Goal: Task Accomplishment & Management: Manage account settings

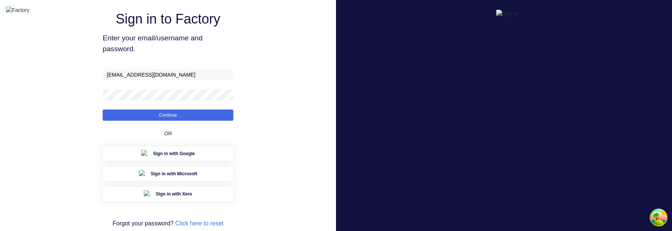
click at [196, 68] on div "Sign in to Factory Enter your email/username and password. aimon@factory.app Co…" at bounding box center [168, 125] width 131 height 222
click at [182, 121] on button "Continue" at bounding box center [168, 114] width 131 height 11
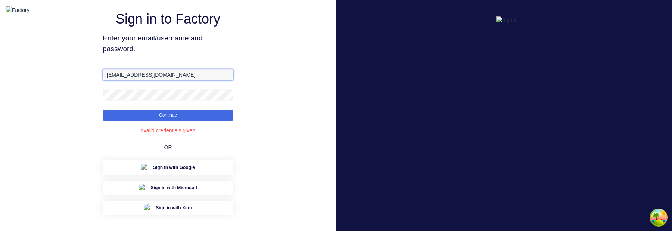
click at [123, 80] on input "aimon@factory.app" at bounding box center [168, 74] width 131 height 11
type input "aimon+1@xero.factory.app"
click at [103, 109] on button "Continue" at bounding box center [168, 114] width 131 height 11
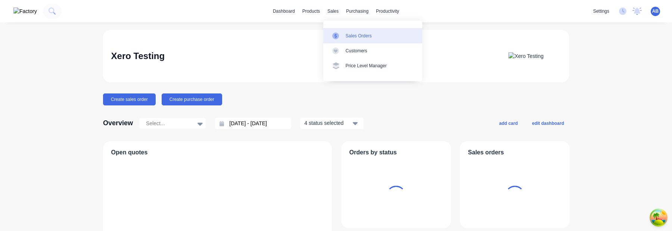
click at [346, 34] on div "Sales Orders" at bounding box center [359, 35] width 26 height 7
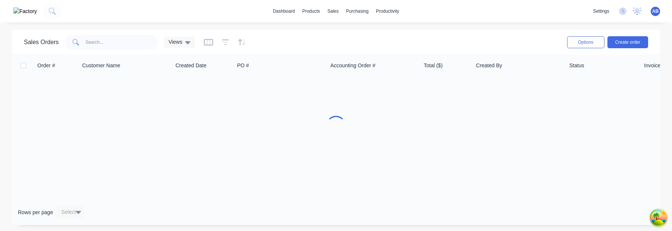
click at [279, 38] on div "Sales Orders Views" at bounding box center [291, 42] width 535 height 18
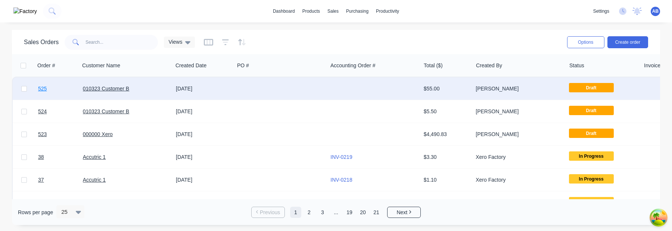
click at [47, 91] on link "525" at bounding box center [60, 88] width 45 height 22
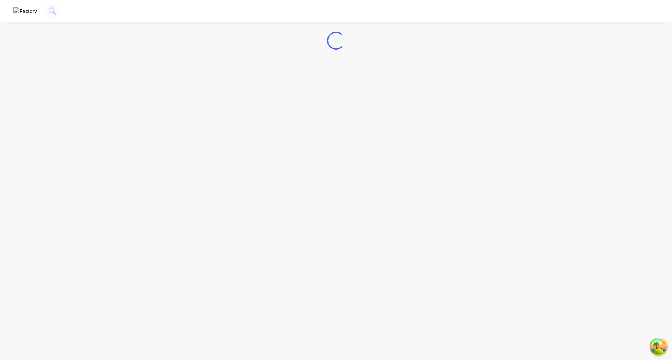
click at [19, 13] on img "button" at bounding box center [25, 11] width 24 height 8
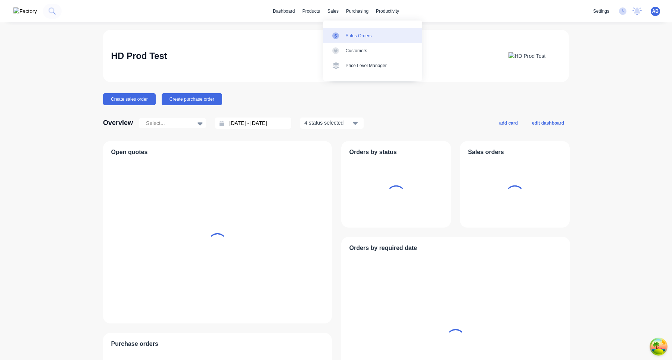
click at [346, 29] on link "Sales Orders" at bounding box center [372, 35] width 99 height 15
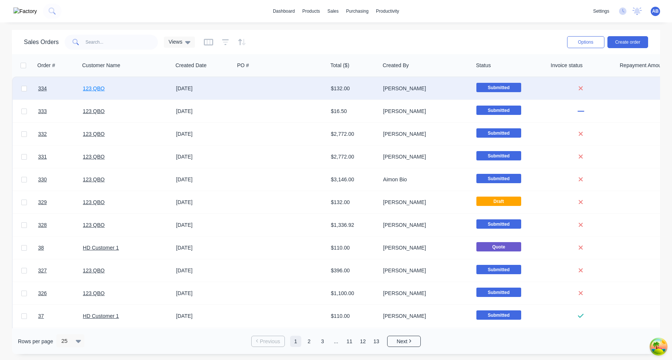
click at [88, 91] on link "123 QBO" at bounding box center [94, 88] width 22 height 6
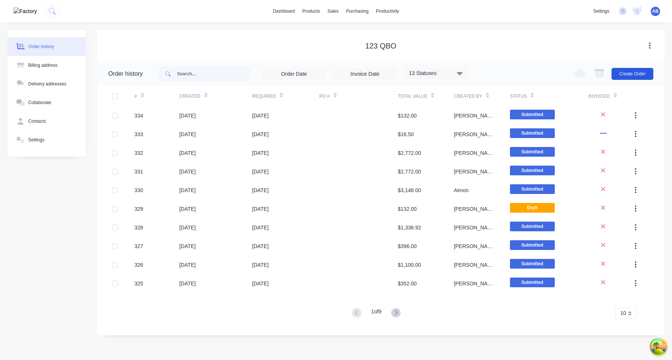
click at [649, 75] on button "Create Order" at bounding box center [632, 74] width 42 height 12
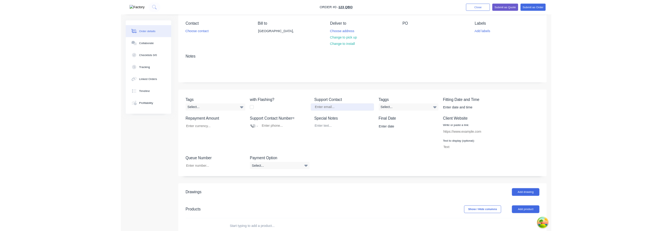
scroll to position [256, 0]
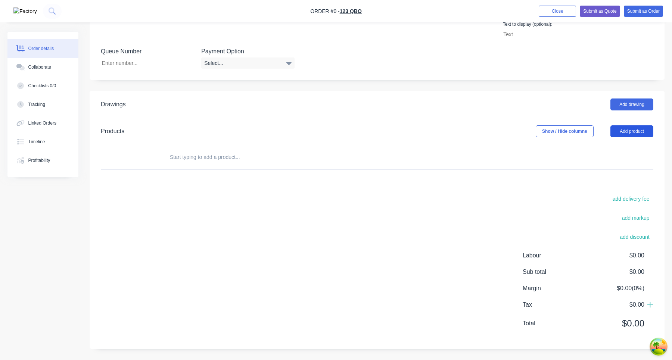
click at [634, 129] on button "Add product" at bounding box center [631, 131] width 43 height 12
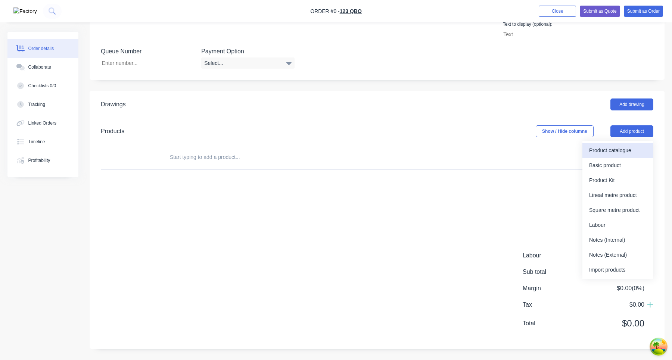
click at [612, 154] on div "Product catalogue" at bounding box center [617, 150] width 57 height 11
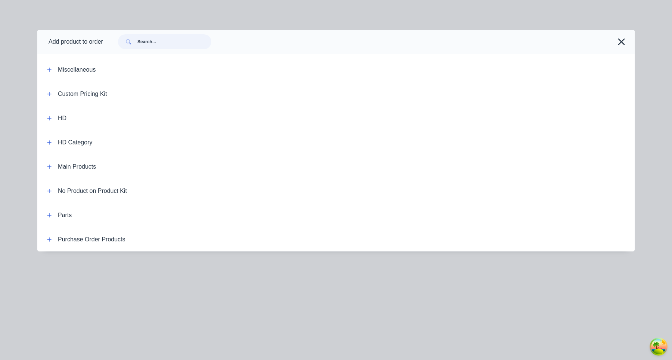
click at [171, 43] on input "text" at bounding box center [174, 41] width 74 height 15
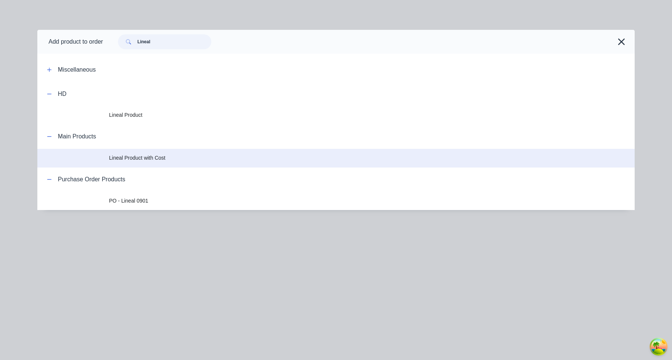
type input "Lineal"
click at [169, 163] on td "Lineal Product with Cost" at bounding box center [371, 158] width 525 height 19
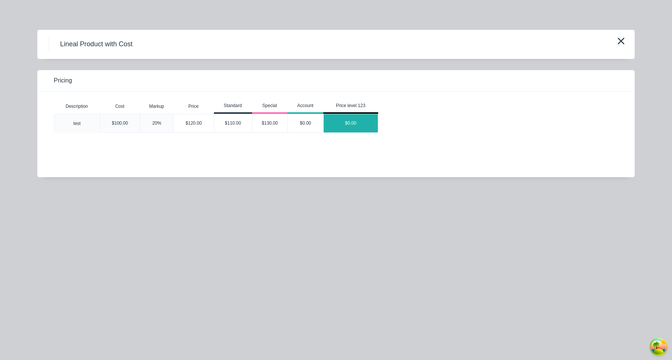
click at [347, 129] on div "$0.00" at bounding box center [351, 123] width 54 height 18
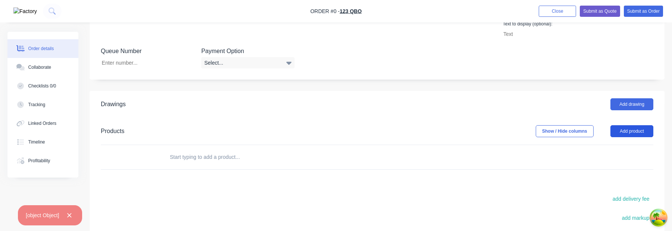
click at [623, 129] on button "Add product" at bounding box center [631, 131] width 43 height 12
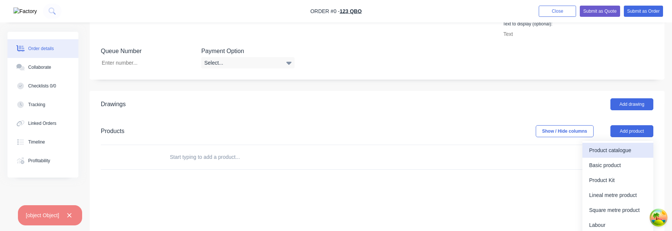
click at [617, 149] on div "Product catalogue" at bounding box center [617, 150] width 57 height 11
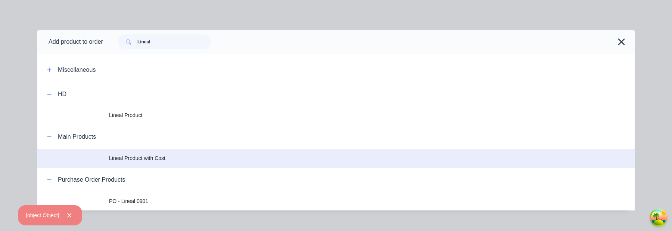
click at [143, 157] on span "Lineal Product with Cost" at bounding box center [319, 158] width 420 height 8
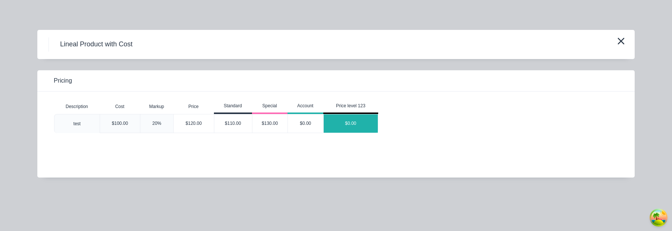
click at [363, 120] on div "$0.00" at bounding box center [351, 123] width 54 height 18
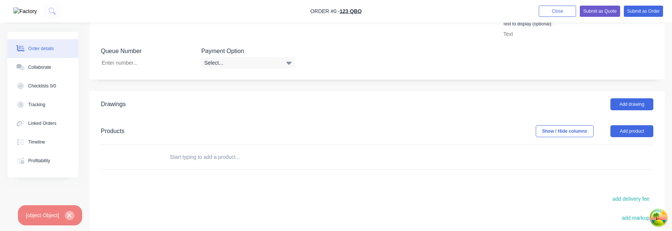
click at [74, 217] on button "button" at bounding box center [69, 214] width 9 height 9
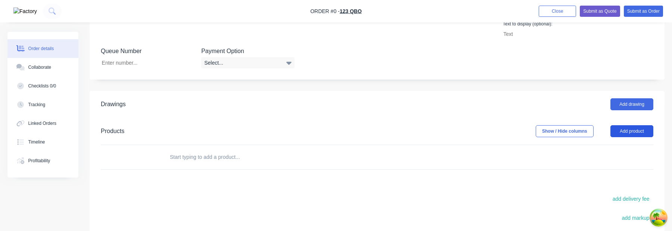
click at [631, 132] on button "Add product" at bounding box center [631, 131] width 43 height 12
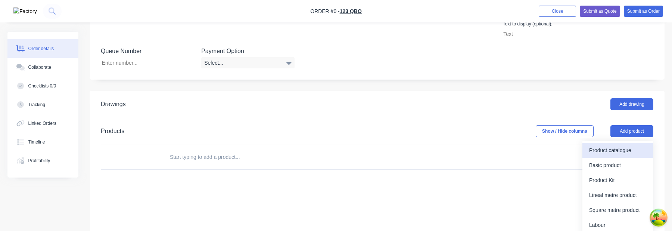
click at [613, 148] on div "Product catalogue" at bounding box center [617, 150] width 57 height 11
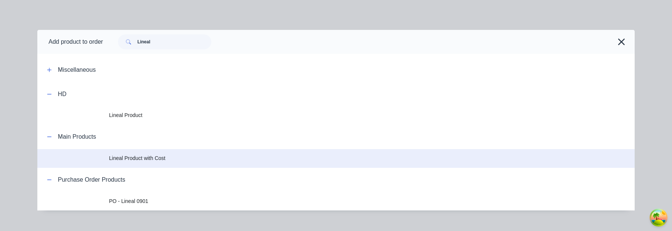
click at [139, 164] on td "Lineal Product with Cost" at bounding box center [371, 158] width 525 height 19
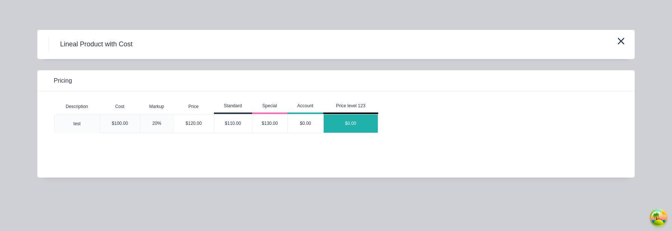
click at [364, 123] on div "$0.00" at bounding box center [351, 123] width 54 height 18
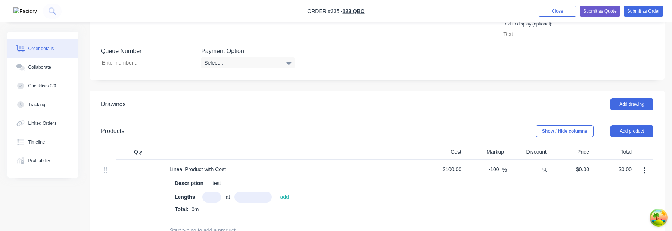
scroll to position [360, 0]
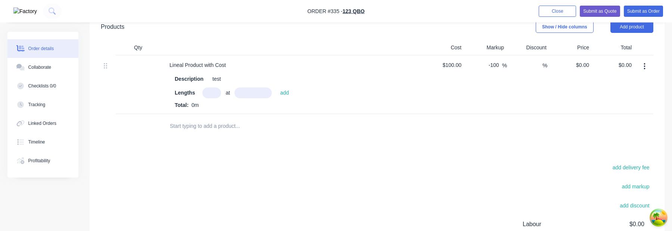
click at [212, 94] on input "text" at bounding box center [211, 92] width 19 height 11
click at [207, 67] on div "Lineal Product with Cost" at bounding box center [197, 65] width 68 height 11
copy div "Lineal Product with Cost"
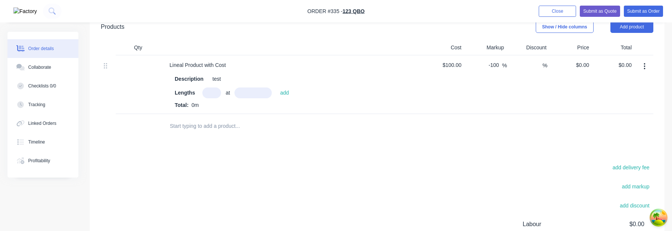
click at [398, 125] on div at bounding box center [294, 125] width 263 height 15
click at [213, 93] on input "text" at bounding box center [211, 92] width 19 height 11
type input "1"
type input "1000"
click at [276, 88] on button "add" at bounding box center [284, 93] width 16 height 10
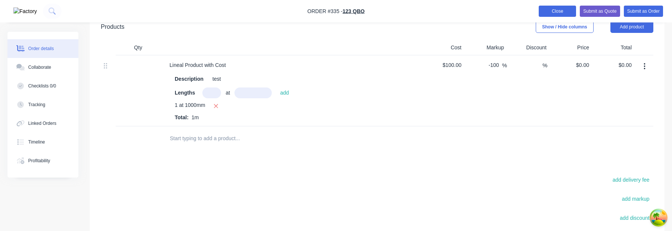
click at [555, 10] on button "Close" at bounding box center [556, 11] width 37 height 11
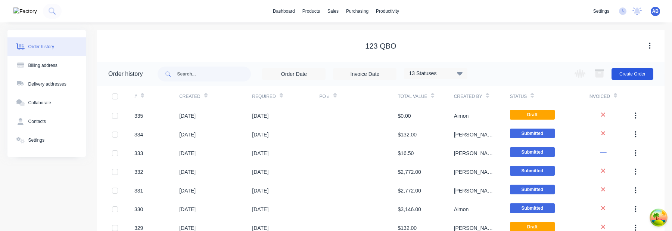
click at [630, 76] on button "Create Order" at bounding box center [632, 74] width 42 height 12
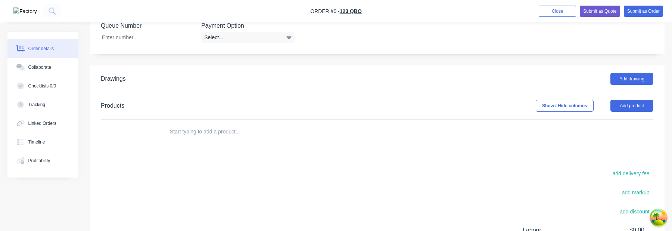
scroll to position [221, 0]
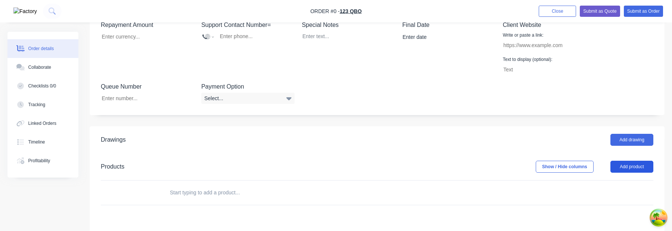
click at [629, 169] on button "Add product" at bounding box center [631, 166] width 43 height 12
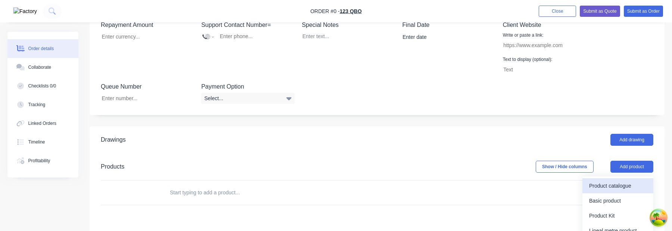
click at [621, 184] on div "Product catalogue" at bounding box center [617, 185] width 57 height 11
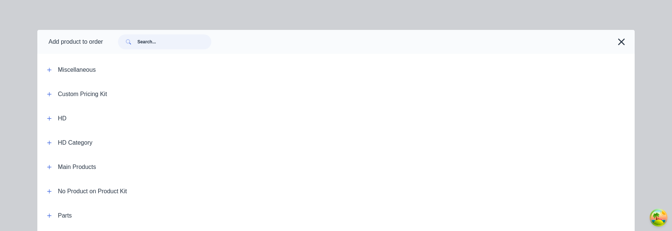
click at [157, 43] on input "text" at bounding box center [174, 41] width 74 height 15
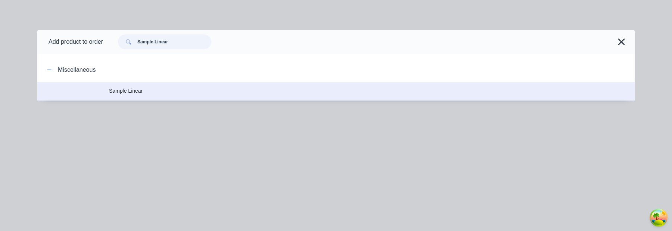
type input "Sample Linear"
click at [125, 88] on span "Sample Linear" at bounding box center [319, 91] width 420 height 8
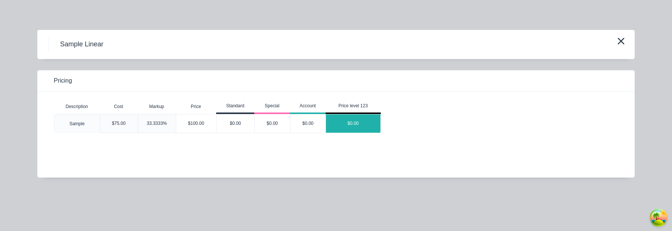
click at [360, 131] on div "$0.00" at bounding box center [353, 123] width 54 height 18
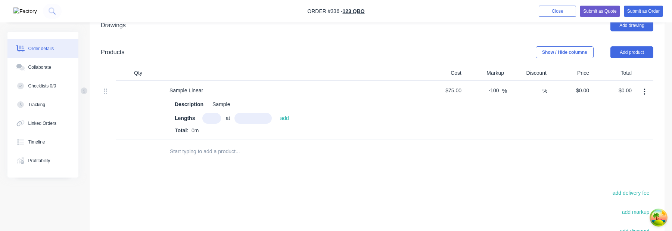
scroll to position [343, 0]
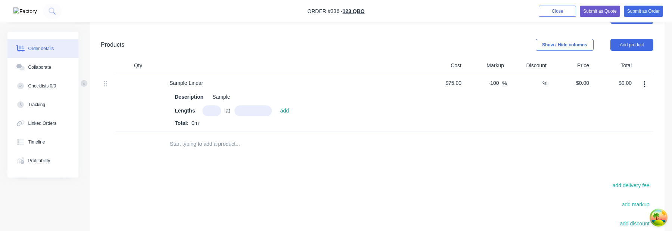
click at [213, 118] on div "Lengths at add Total: 0m" at bounding box center [291, 116] width 233 height 22
click at [216, 107] on input "text" at bounding box center [211, 110] width 19 height 11
type input "1"
type input "1000mm"
click at [283, 123] on div "Total: 0m" at bounding box center [291, 123] width 233 height 8
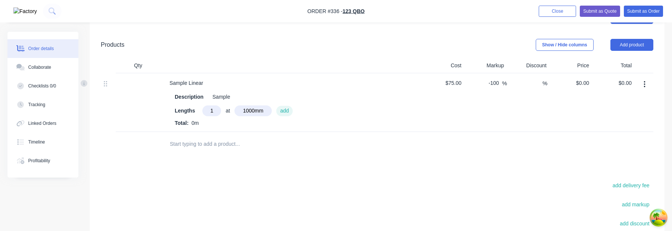
click at [286, 113] on button "add" at bounding box center [284, 111] width 16 height 10
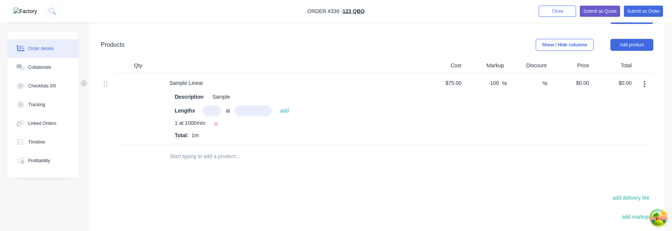
scroll to position [333, 0]
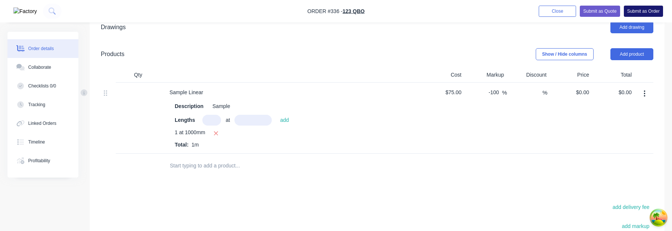
click at [647, 7] on button "Submit as Order" at bounding box center [643, 11] width 39 height 11
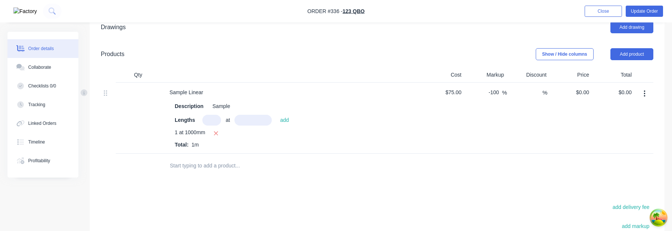
scroll to position [0, 0]
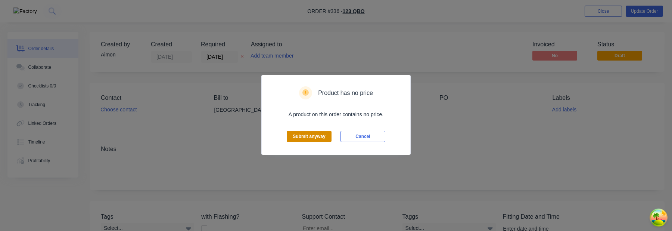
click at [319, 136] on button "Submit anyway" at bounding box center [309, 136] width 45 height 11
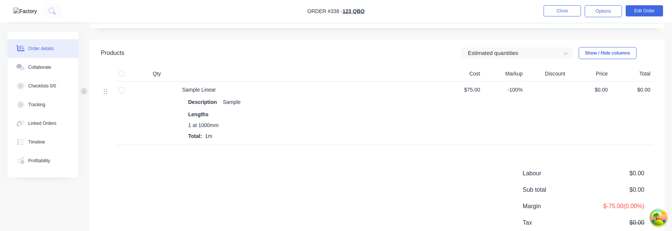
scroll to position [296, 0]
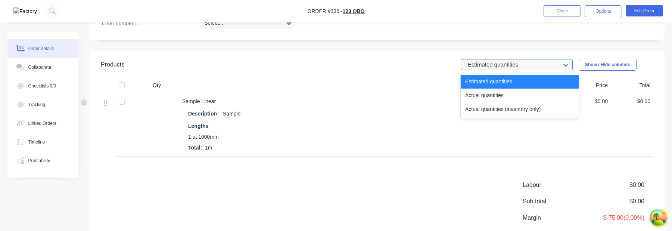
click at [505, 61] on div at bounding box center [512, 64] width 90 height 9
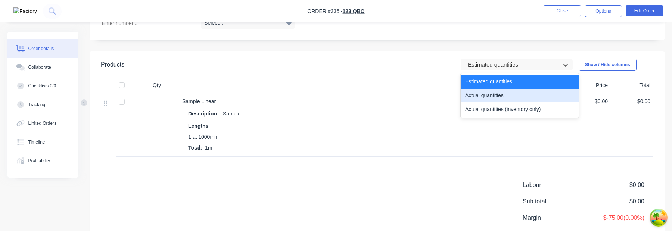
click at [482, 97] on div "Actual quantities" at bounding box center [519, 95] width 118 height 14
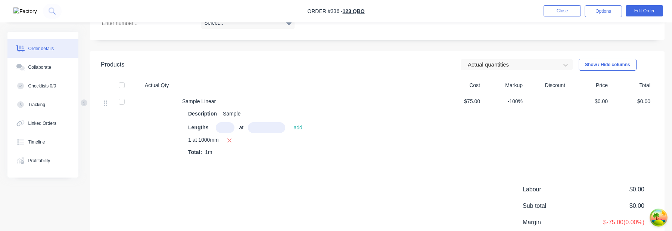
click at [227, 125] on input "text" at bounding box center [225, 127] width 19 height 11
click at [229, 140] on icon "button" at bounding box center [229, 140] width 5 height 7
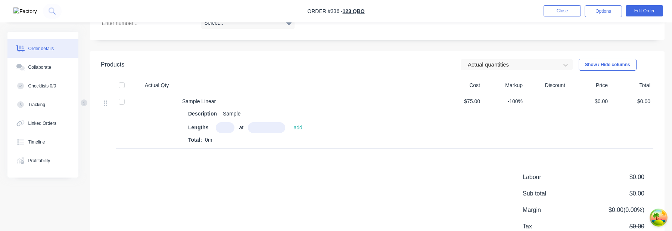
click at [228, 125] on input "text" at bounding box center [225, 127] width 19 height 11
type input "1"
type input "2000"
click at [290, 122] on button "add" at bounding box center [298, 127] width 16 height 10
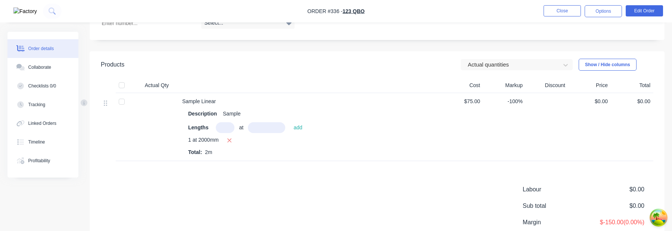
click at [510, 133] on div "-100%" at bounding box center [504, 127] width 43 height 68
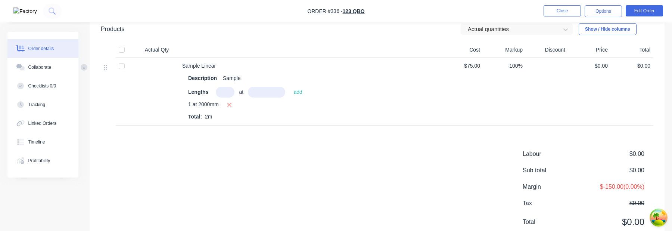
scroll to position [359, 0]
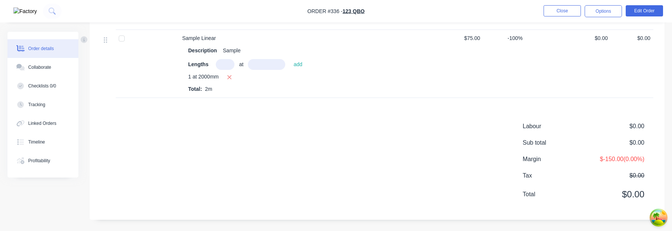
click at [348, 147] on div "Labour $0.00 Sub total $0.00 Margin $-150.00 ( 0.00 %) Tax $0.00 Total $0.00" at bounding box center [377, 165] width 552 height 87
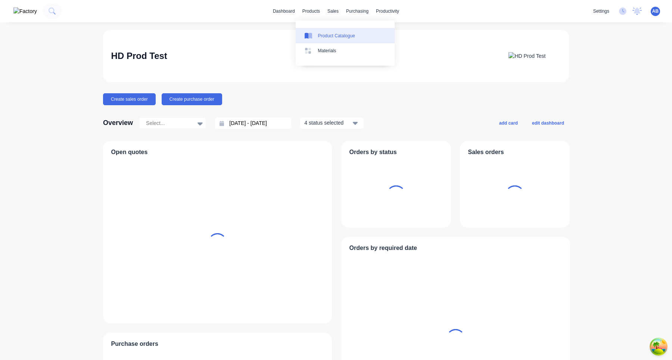
click at [332, 31] on link "Product Catalogue" at bounding box center [345, 35] width 99 height 15
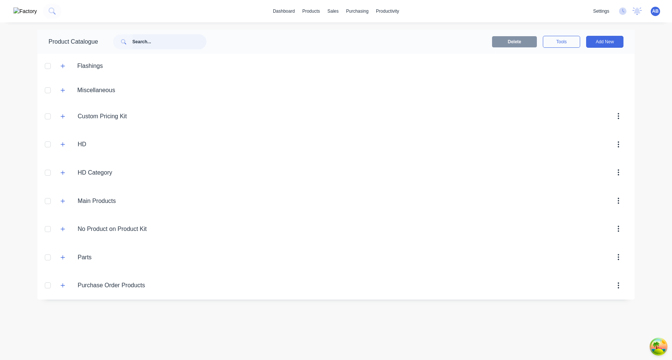
click at [199, 44] on input "text" at bounding box center [169, 41] width 74 height 15
paste input "Lineal Product with Cost"
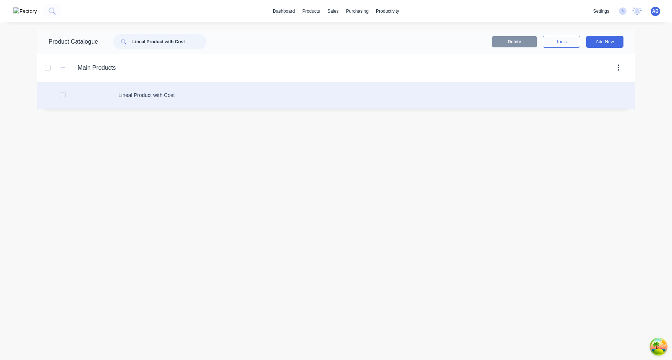
type input "Lineal Product with Cost"
click at [168, 101] on div "Lineal Product with Cost" at bounding box center [335, 95] width 597 height 26
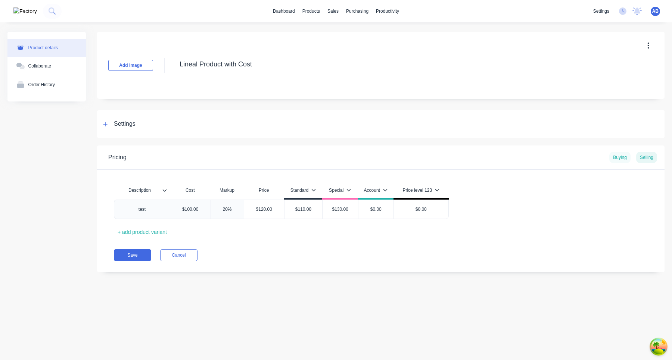
click at [619, 156] on div "Buying" at bounding box center [619, 157] width 21 height 11
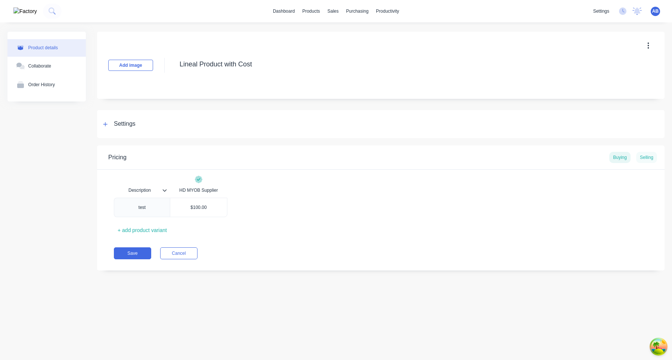
click at [649, 156] on div "Selling" at bounding box center [646, 157] width 21 height 11
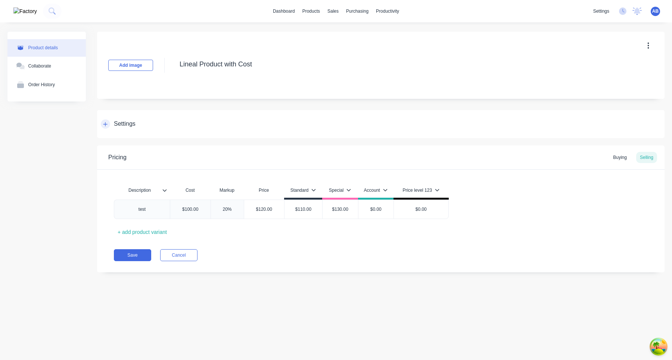
click at [107, 123] on icon at bounding box center [105, 124] width 4 height 5
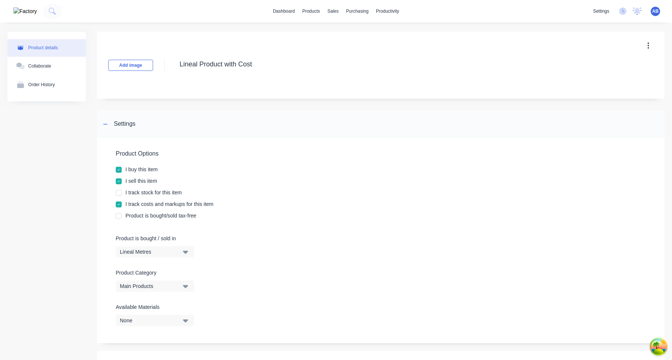
click at [119, 194] on div at bounding box center [118, 192] width 15 height 15
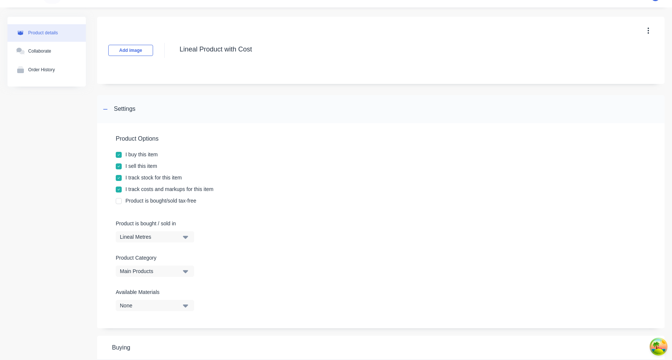
scroll to position [18, 0]
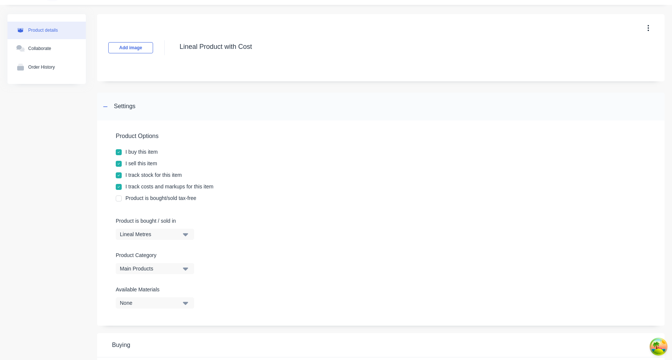
click at [121, 200] on div at bounding box center [118, 198] width 15 height 15
click at [119, 197] on div at bounding box center [118, 198] width 15 height 15
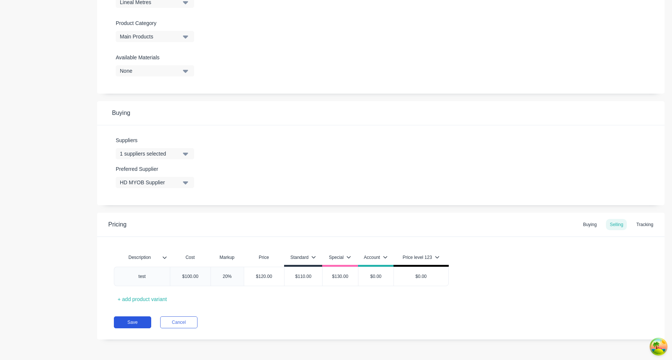
click at [136, 324] on button "Save" at bounding box center [132, 322] width 37 height 12
type textarea "x"
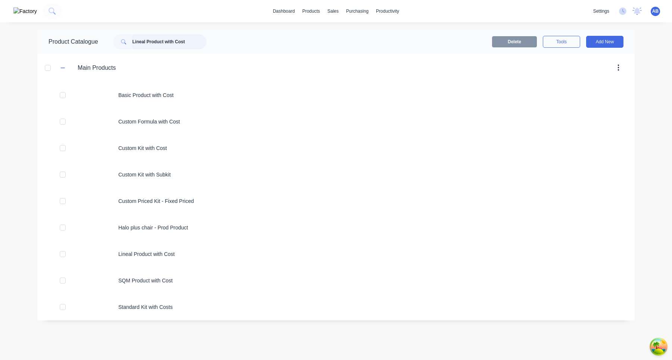
click at [171, 40] on input "Lineal Product with Cost" at bounding box center [169, 41] width 74 height 15
drag, startPoint x: 173, startPoint y: 42, endPoint x: 238, endPoint y: 43, distance: 64.9
click at [238, 43] on header "Product Catalogue Lineal Product with Cost Delete Tools Add New" at bounding box center [335, 42] width 597 height 24
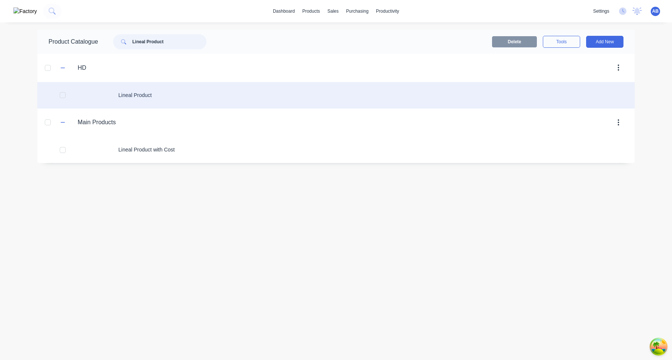
type input "Lineal Product"
click at [202, 94] on div "Lineal Product" at bounding box center [335, 95] width 597 height 26
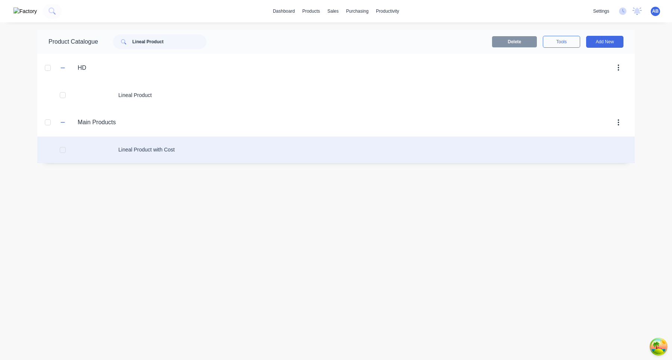
click at [160, 148] on div "Lineal Product with Cost" at bounding box center [335, 150] width 597 height 26
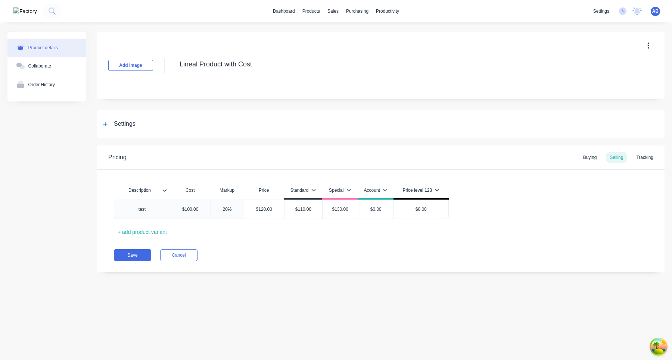
type textarea "x"
click at [107, 127] on div at bounding box center [105, 123] width 9 height 9
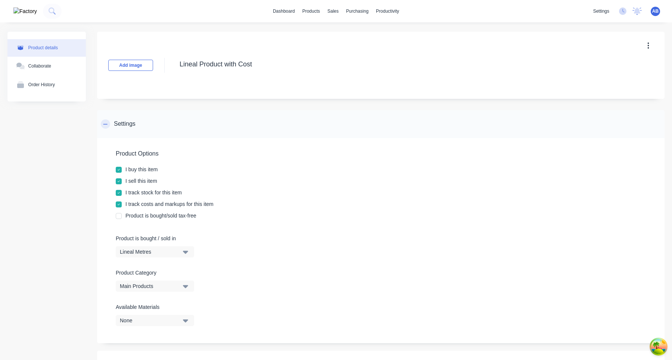
click at [106, 122] on icon at bounding box center [105, 124] width 4 height 5
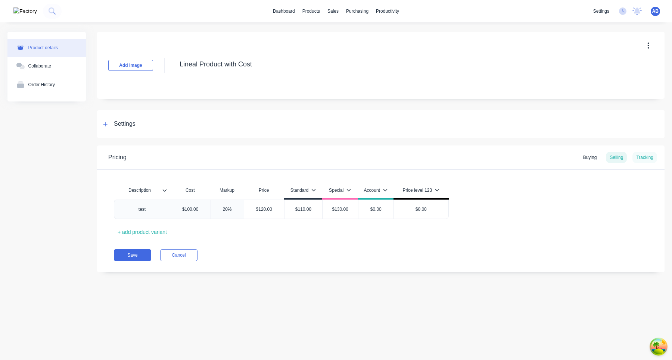
click at [633, 157] on div "Tracking" at bounding box center [644, 157] width 25 height 11
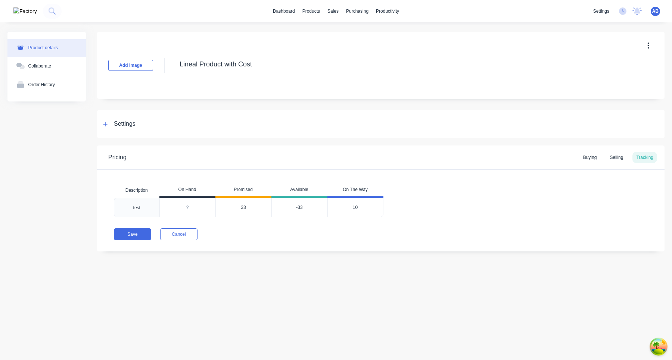
click at [301, 204] on div "-33" at bounding box center [299, 207] width 56 height 19
click at [355, 205] on span "10" at bounding box center [355, 207] width 5 height 7
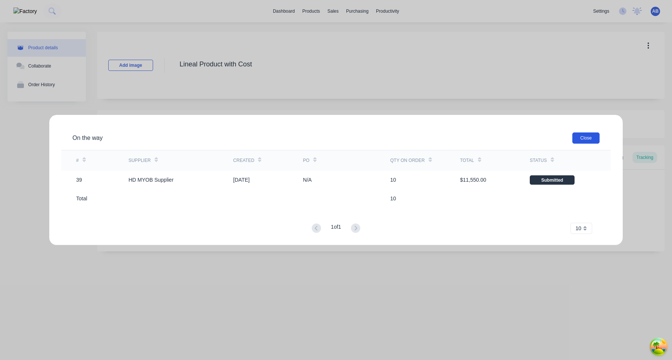
click at [581, 135] on button "Close" at bounding box center [585, 137] width 27 height 11
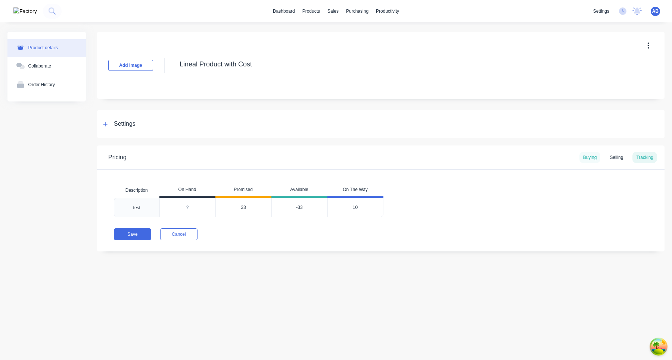
click at [591, 157] on div "Buying" at bounding box center [589, 157] width 21 height 11
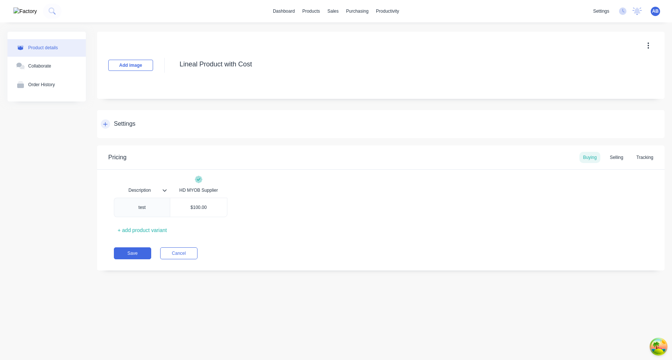
click at [106, 125] on icon at bounding box center [105, 124] width 4 height 5
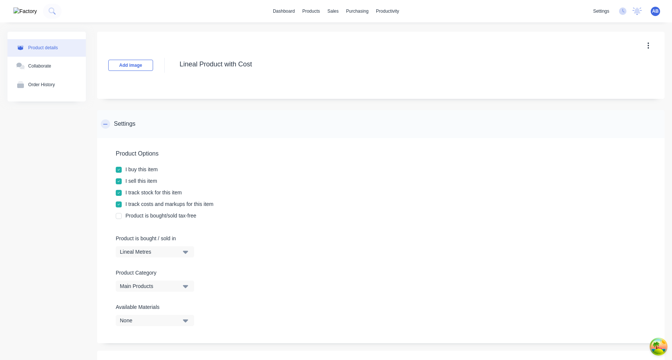
click at [107, 122] on icon at bounding box center [105, 124] width 4 height 5
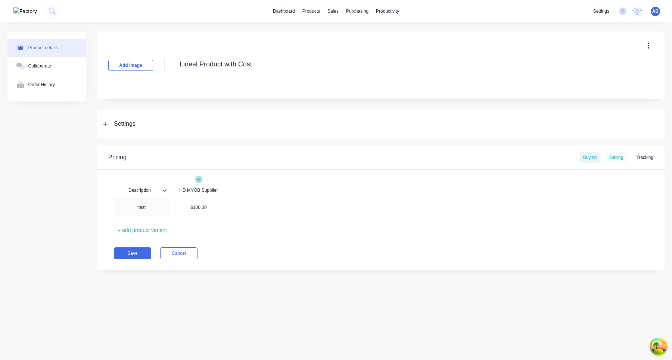
click at [622, 159] on div "Selling" at bounding box center [616, 157] width 21 height 11
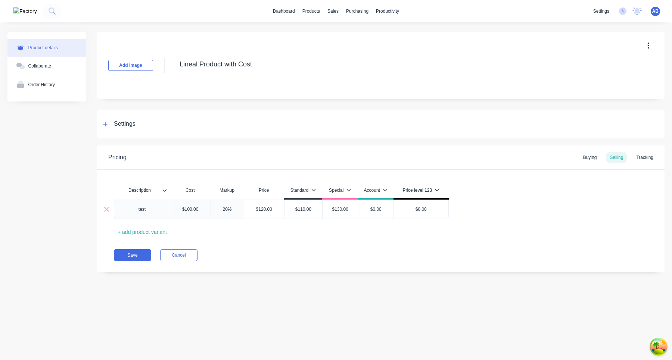
type input "$0.00"
click at [405, 207] on input "$0.00" at bounding box center [421, 209] width 54 height 7
click at [257, 213] on div "$120.00" at bounding box center [264, 209] width 40 height 19
type input "$120.00"
click at [300, 213] on div "$110.00" at bounding box center [303, 209] width 38 height 19
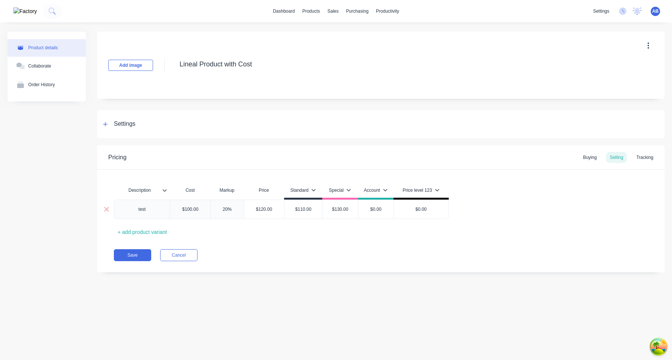
type input "$110.00"
click at [301, 210] on input "$110.00" at bounding box center [303, 209] width 38 height 7
click at [649, 156] on div "Tracking" at bounding box center [644, 157] width 25 height 11
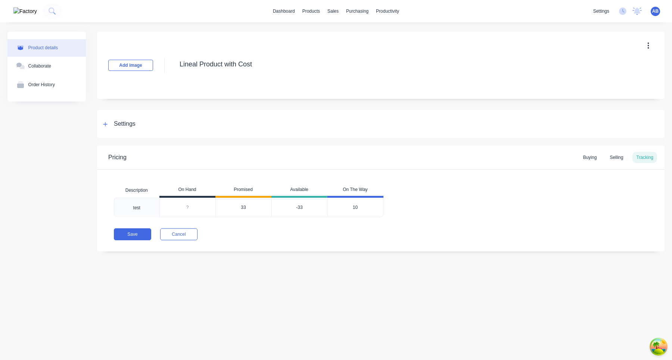
click at [356, 207] on span "10" at bounding box center [355, 207] width 5 height 7
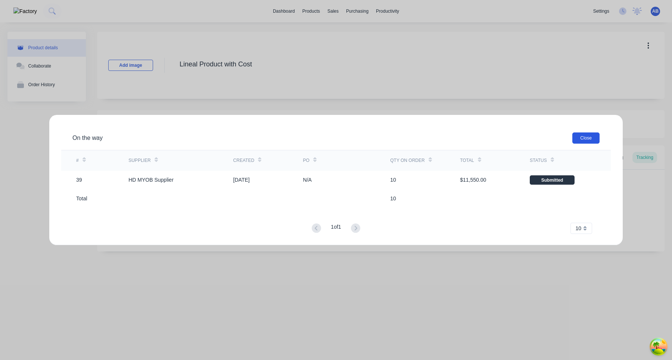
click at [582, 135] on button "Close" at bounding box center [585, 137] width 27 height 11
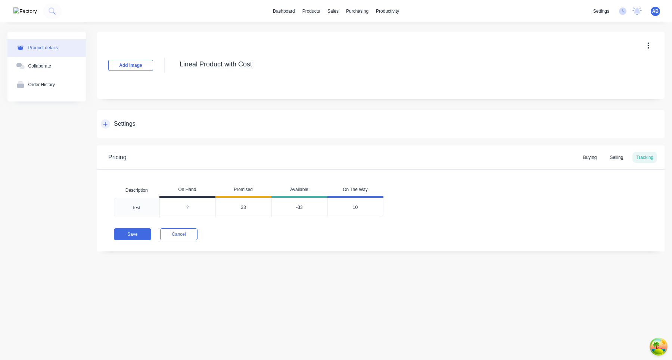
click at [104, 123] on icon at bounding box center [105, 124] width 4 height 5
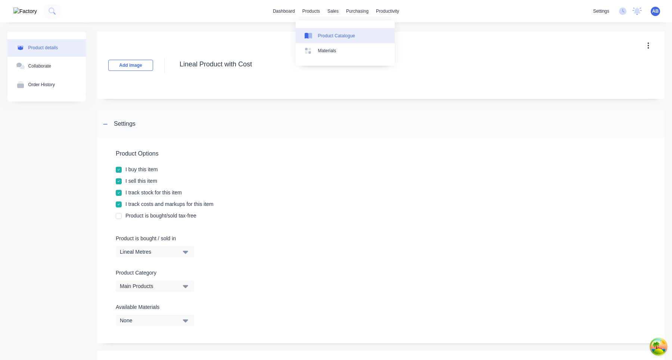
click at [322, 40] on link "Product Catalogue" at bounding box center [345, 35] width 99 height 15
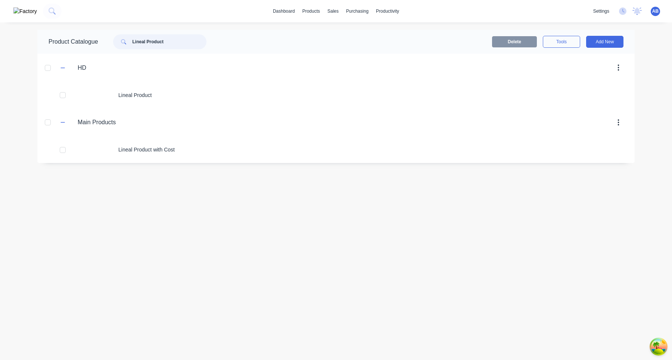
click at [165, 41] on input "Lineal Product" at bounding box center [169, 41] width 74 height 15
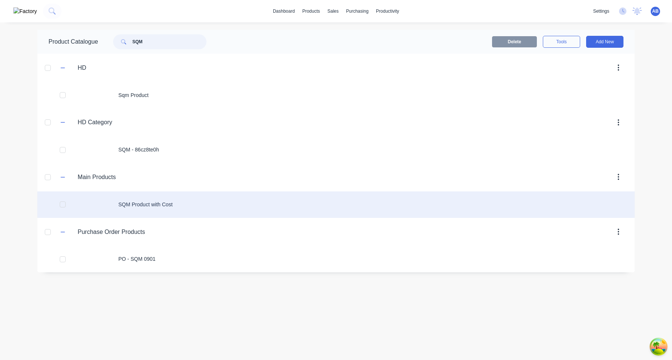
type input "SQM"
click at [180, 206] on div "SQM Product with Cost" at bounding box center [335, 204] width 597 height 26
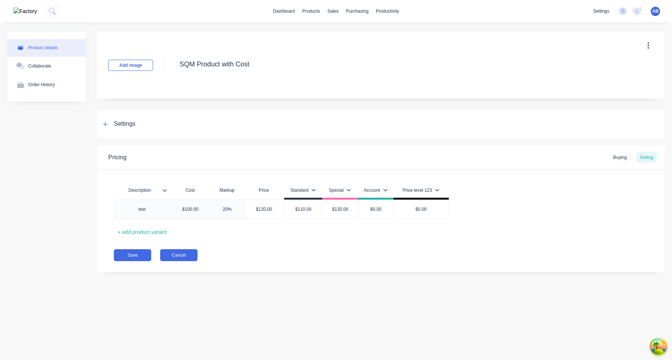
click at [182, 255] on button "Cancel" at bounding box center [178, 255] width 37 height 12
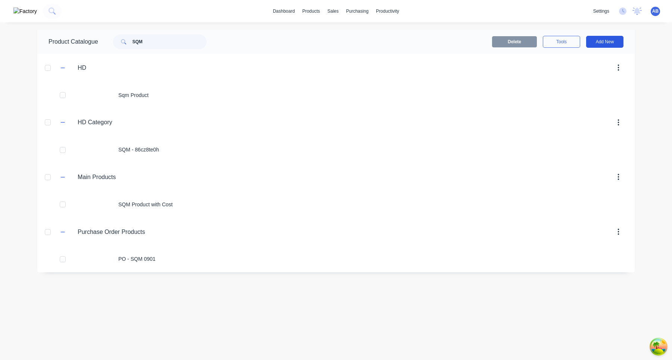
click at [608, 46] on button "Add New" at bounding box center [604, 42] width 37 height 12
click at [587, 88] on div "Product" at bounding box center [587, 90] width 57 height 11
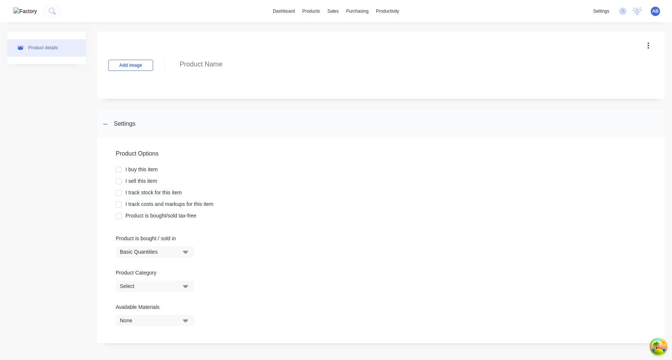
click at [121, 171] on div at bounding box center [118, 169] width 15 height 15
click at [121, 184] on div at bounding box center [118, 181] width 15 height 15
click at [120, 194] on div at bounding box center [118, 192] width 15 height 15
click at [120, 204] on div at bounding box center [118, 204] width 15 height 15
type textarea "x"
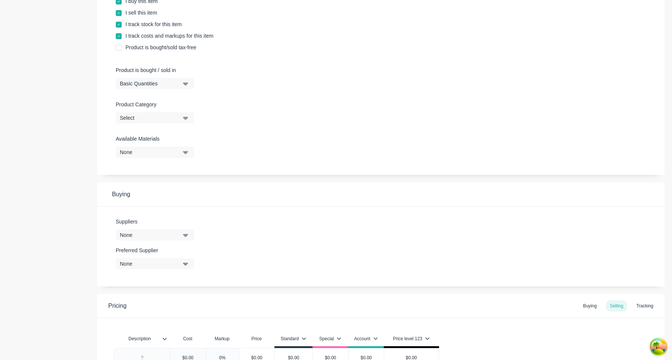
scroll to position [250, 0]
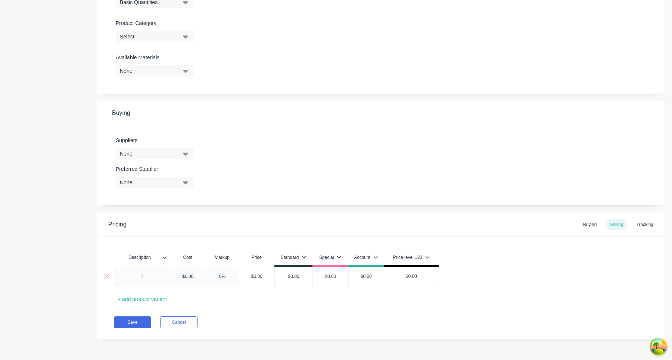
click at [145, 275] on div at bounding box center [142, 277] width 37 height 10
type textarea "x"
click at [397, 322] on div "Save Cancel" at bounding box center [389, 322] width 550 height 12
type input "$0.00"
click at [258, 277] on input "$0.00" at bounding box center [256, 276] width 37 height 7
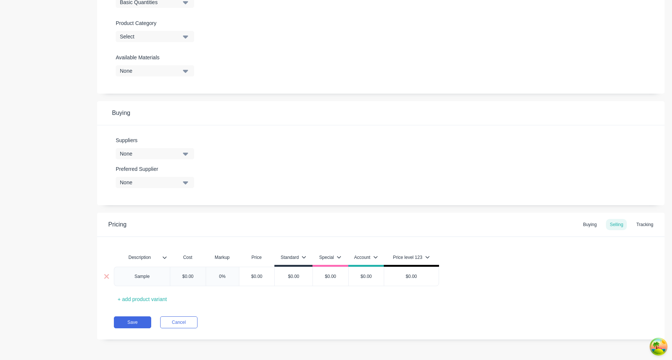
type textarea "x"
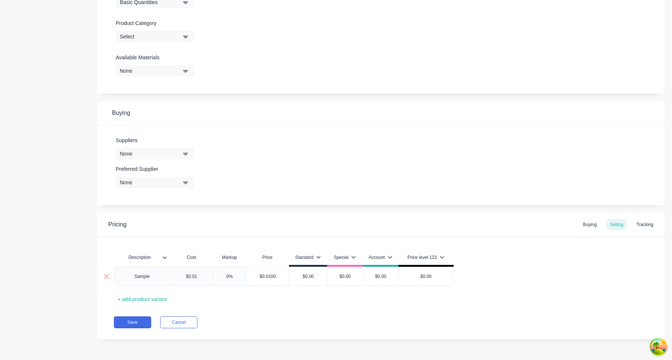
type input "$0.010"
type textarea "x"
type input "$00"
type textarea "x"
type input "$100"
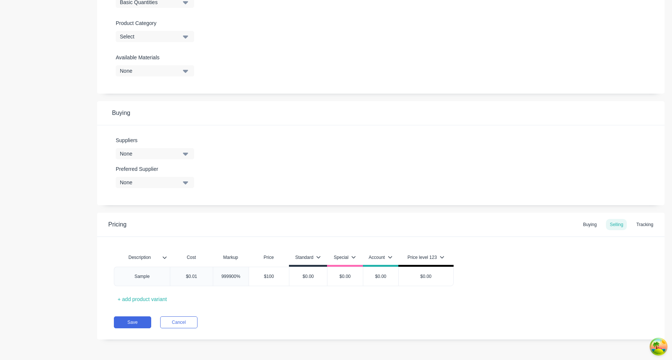
click at [283, 297] on div "Description Cost Markup Price Standard Special Account Price level 123 Sample $…" at bounding box center [381, 277] width 534 height 55
type input "$0.01"
click at [188, 276] on input "$0.01" at bounding box center [191, 276] width 43 height 7
type textarea "x"
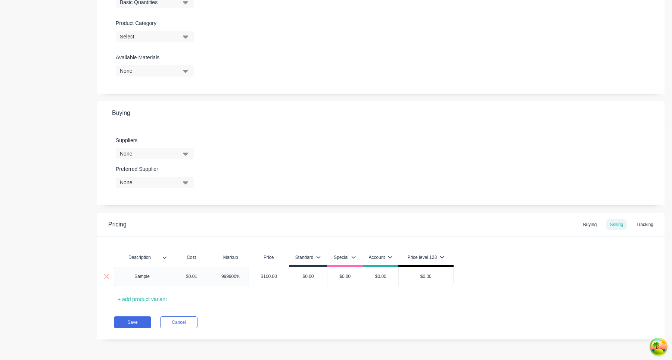
type input "$1"
type textarea "x"
type input "$10"
type textarea "x"
click at [252, 302] on div "Description Cost Markup Price Standard Special Account Price level 123 Sample $…" at bounding box center [381, 277] width 534 height 55
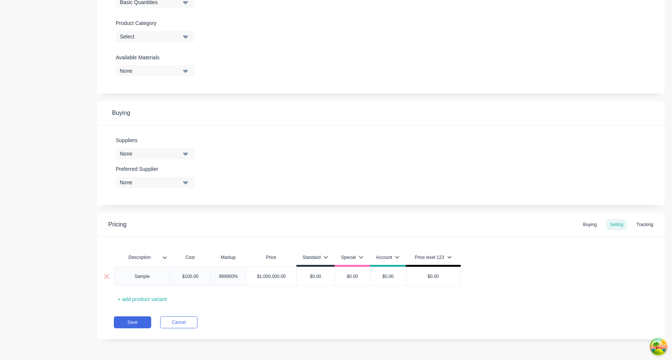
type input "$100.00"
click at [190, 279] on input "$100.00" at bounding box center [190, 276] width 40 height 7
type textarea "x"
type input "$7"
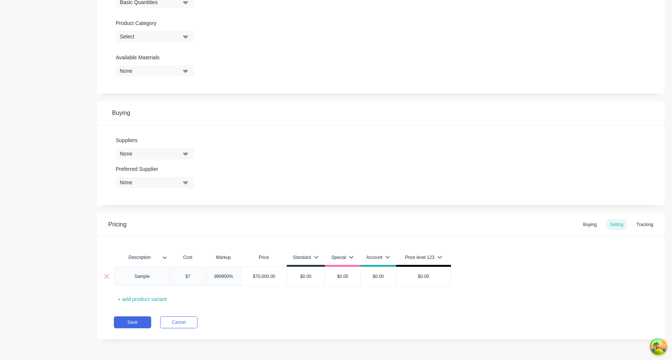
type textarea "x"
type input "$75"
click at [255, 302] on div "Description Cost Markup Price Standard Special Account Price level 123 Sample $…" at bounding box center [381, 277] width 534 height 55
click at [229, 272] on div "999900%" at bounding box center [225, 276] width 37 height 19
type input "999900%"
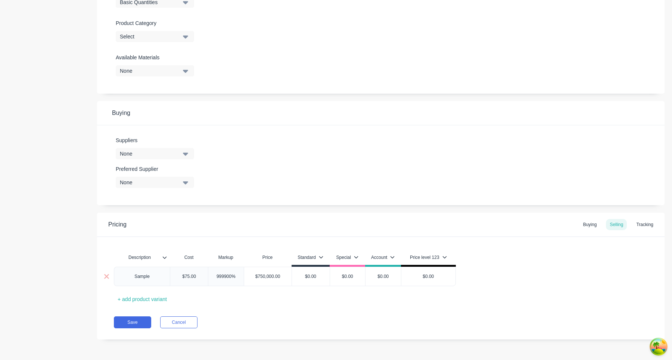
click at [229, 272] on div "999900%" at bounding box center [225, 276] width 37 height 19
type input "$750,000.00"
click at [285, 275] on input "$750,000.00" at bounding box center [267, 276] width 47 height 7
click at [269, 275] on input "$750,000.00" at bounding box center [267, 276] width 47 height 7
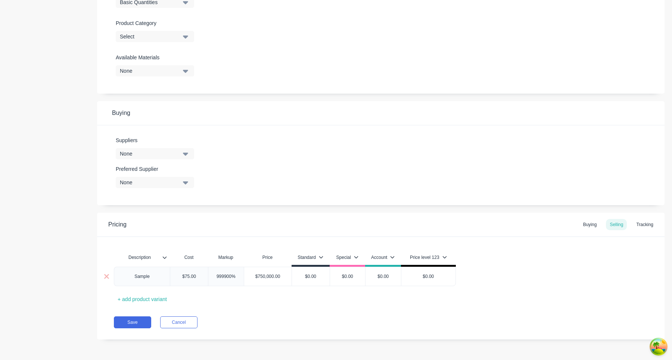
click at [269, 275] on input "$750,000.00" at bounding box center [267, 276] width 47 height 7
type textarea "x"
type input "1"
type textarea "x"
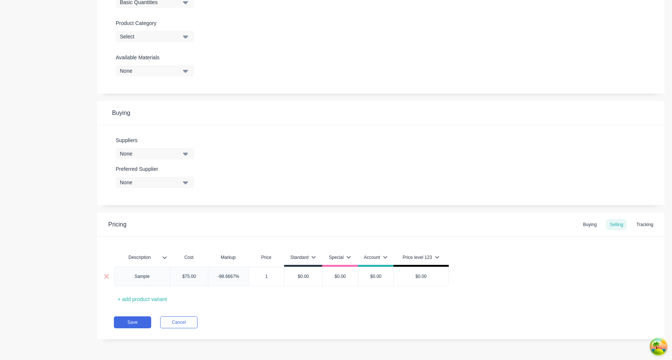
type input "10"
type textarea "x"
type input "100"
click at [288, 300] on div "Description Cost Markup Price Standard Special Account Price level 123 Sample $…" at bounding box center [381, 277] width 534 height 55
click at [434, 312] on div "Pricing Buying Selling Tracking Description Cost Markup Price Standard Special …" at bounding box center [380, 276] width 567 height 127
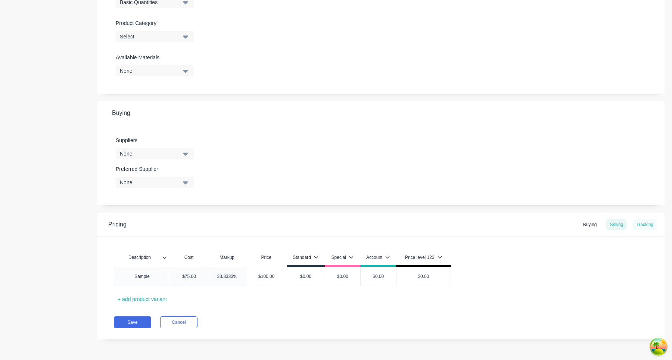
click at [652, 223] on div "Tracking" at bounding box center [644, 224] width 25 height 11
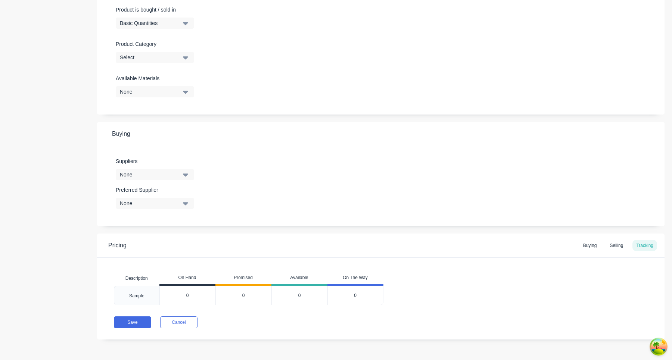
click at [191, 296] on input "0" at bounding box center [188, 295] width 56 height 7
type input "0100"
type textarea "x"
type input "0"
type input "100"
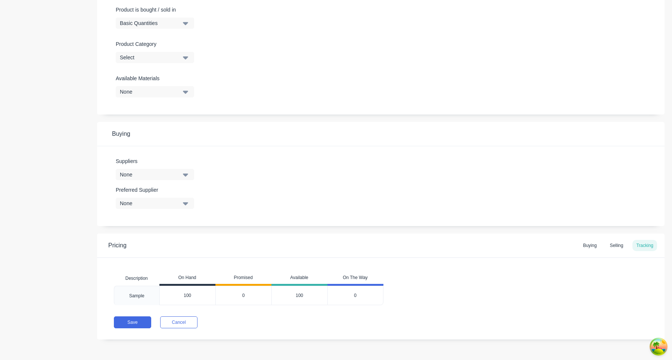
type textarea "x"
type input "100"
click at [265, 315] on div "Pricing Buying Selling Tracking Description On Hand Promised Available On The W…" at bounding box center [380, 287] width 567 height 106
click at [135, 319] on button "Save" at bounding box center [132, 322] width 37 height 12
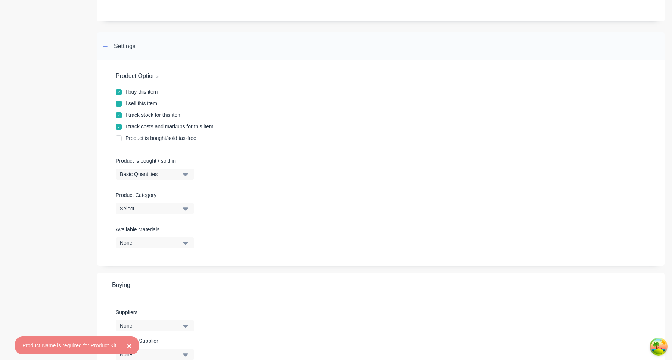
scroll to position [0, 0]
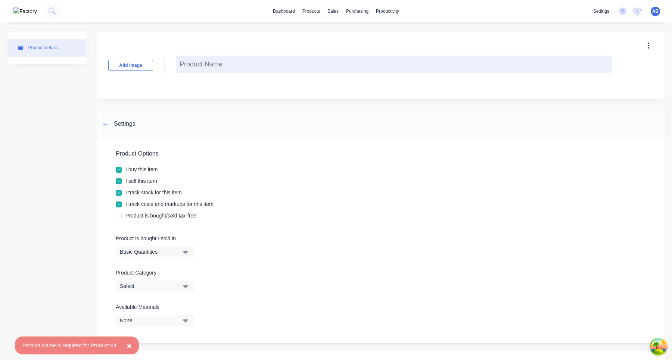
click at [203, 66] on textarea at bounding box center [394, 65] width 436 height 18
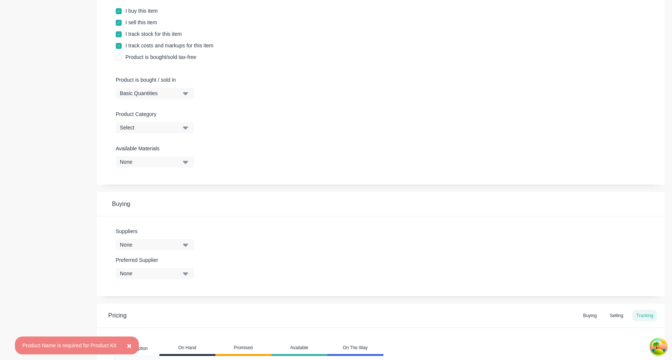
scroll to position [114, 0]
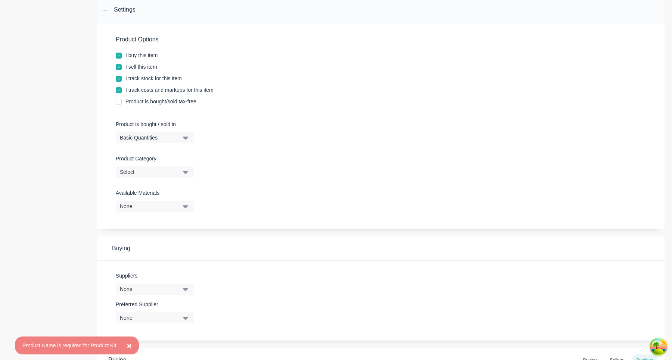
click at [173, 173] on div "Select" at bounding box center [150, 172] width 60 height 8
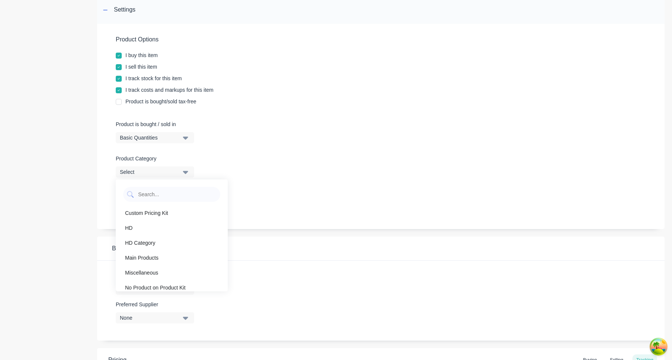
click at [173, 173] on div "Select" at bounding box center [150, 172] width 60 height 8
click at [159, 203] on div "None" at bounding box center [150, 207] width 60 height 8
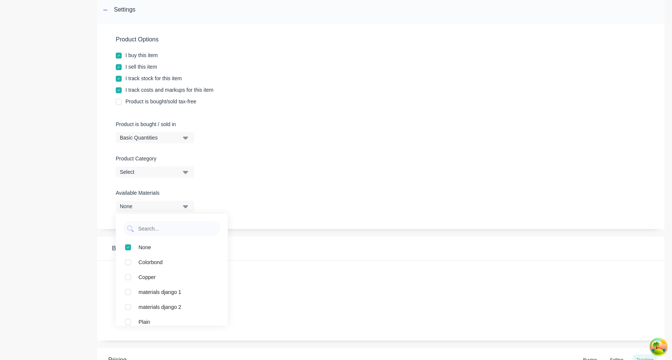
click at [159, 203] on div "None" at bounding box center [150, 207] width 60 height 8
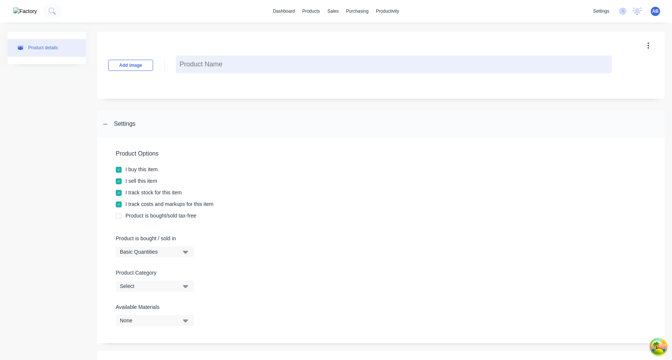
click at [236, 68] on textarea at bounding box center [394, 65] width 436 height 18
type textarea "x"
type textarea "S"
type textarea "x"
type textarea "Sa"
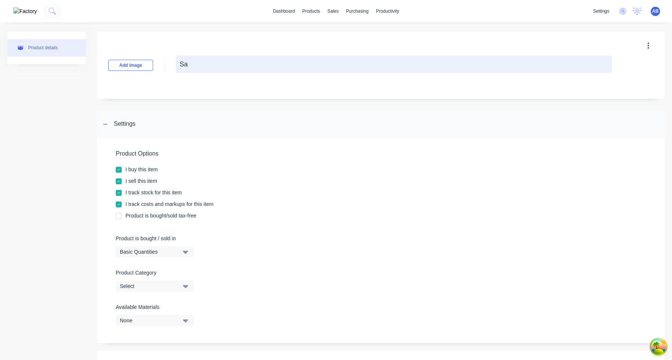
type textarea "x"
type textarea "Sam"
type textarea "x"
type textarea "Samp"
type textarea "x"
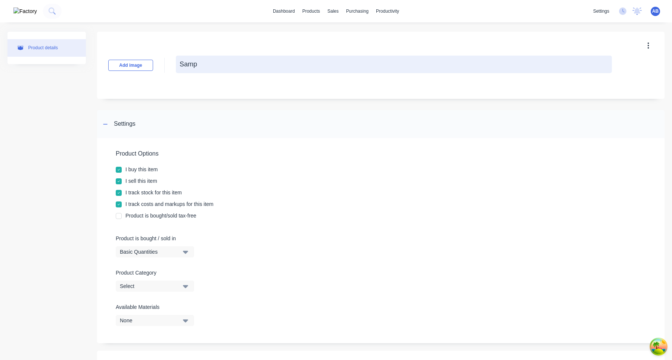
type textarea "Sampl"
type textarea "x"
type textarea "Sample"
type textarea "x"
type textarea "Sample"
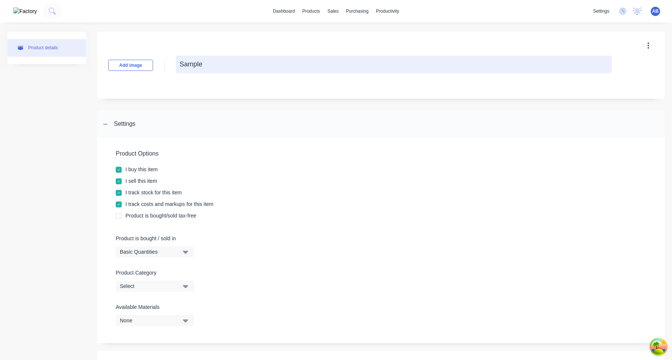
type textarea "x"
type textarea "Sample L"
type textarea "x"
type textarea "Sample Li"
type textarea "x"
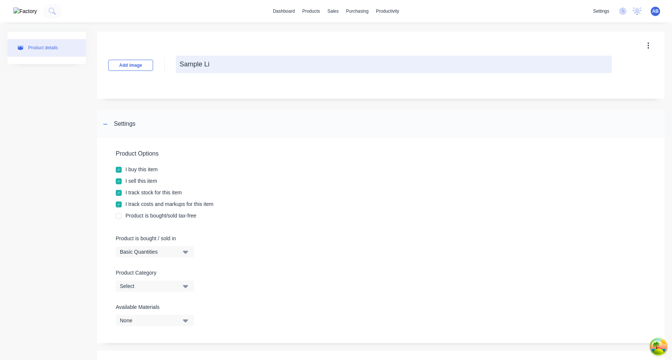
type textarea "Sample Lin"
type textarea "x"
type textarea "Sample Line"
type textarea "x"
type textarea "Sample Linea"
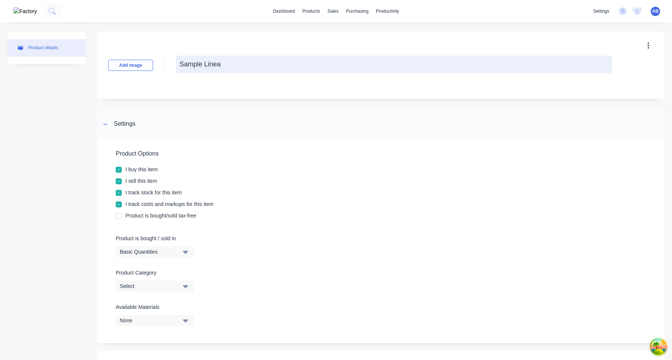
type textarea "x"
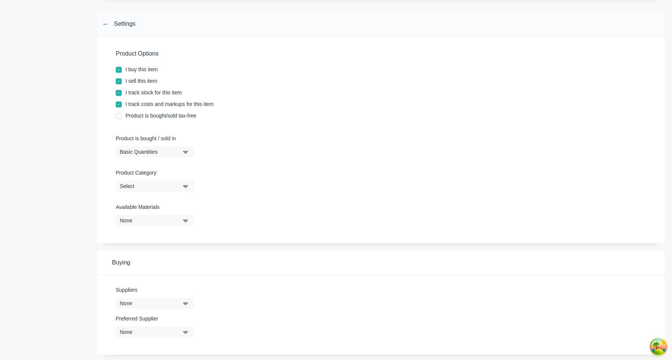
scroll to position [73, 0]
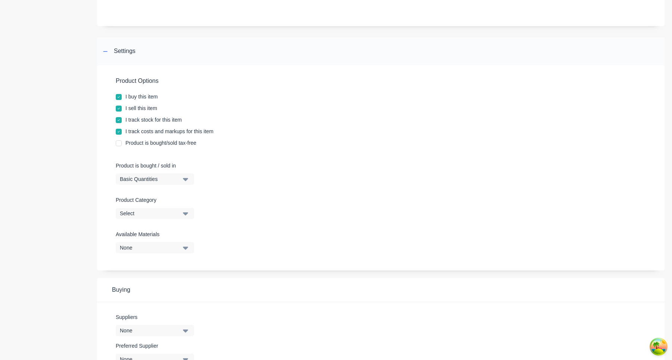
type textarea "Sample Linear"
type textarea "x"
type textarea "Sample Linear"
click at [176, 177] on div "Basic Quantities" at bounding box center [150, 179] width 60 height 8
click at [170, 213] on div "Lineal Metres" at bounding box center [172, 212] width 112 height 15
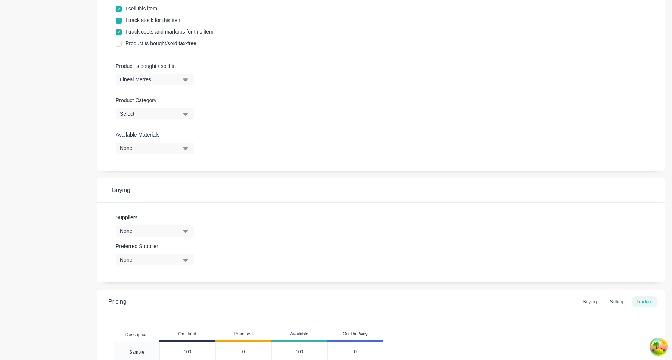
scroll to position [229, 0]
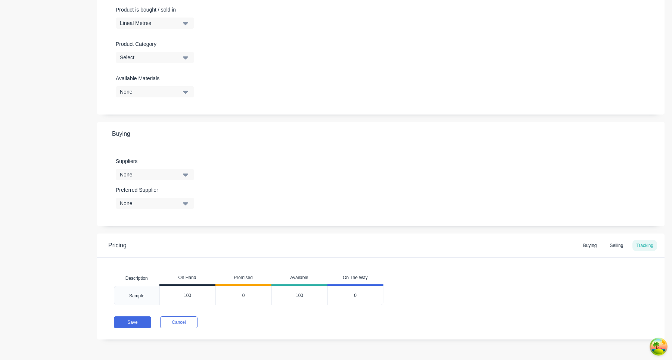
click at [184, 28] on button "Lineal Metres" at bounding box center [155, 23] width 78 height 11
click at [267, 31] on div "Product Options I buy this item I sell this item I track stock for this item I …" at bounding box center [380, 11] width 567 height 205
click at [138, 322] on button "Save" at bounding box center [132, 322] width 37 height 12
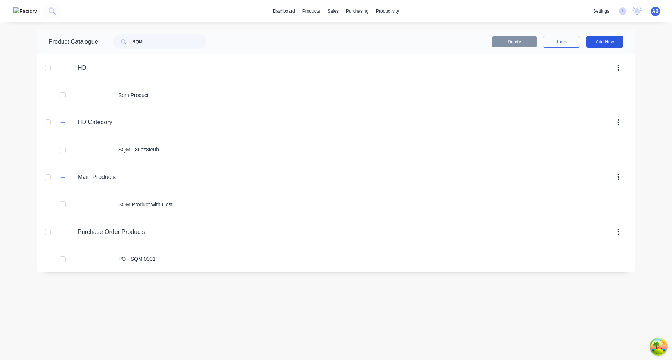
click at [605, 44] on button "Add New" at bounding box center [604, 42] width 37 height 12
click at [588, 87] on div "Product" at bounding box center [587, 90] width 57 height 11
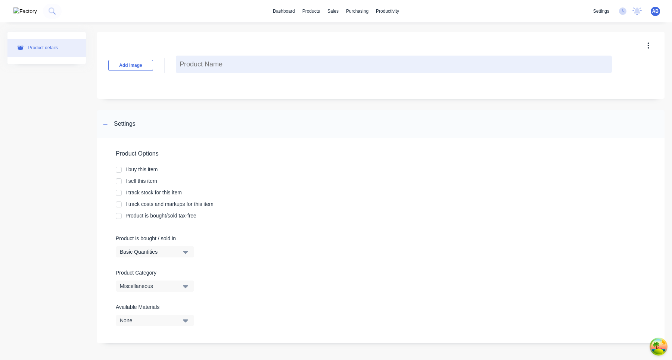
click at [199, 63] on textarea at bounding box center [394, 65] width 436 height 18
type textarea "x"
type textarea "S"
type textarea "x"
type textarea "Sa"
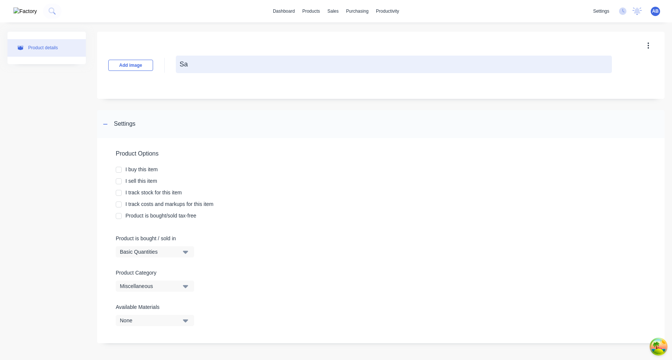
type textarea "x"
type textarea "Sam"
type textarea "x"
type textarea "Samp"
type textarea "x"
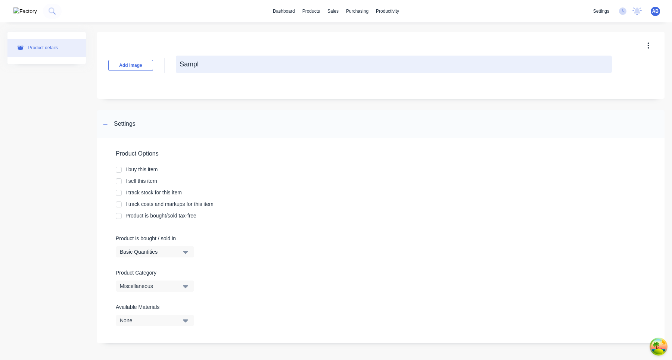
type textarea "Sample"
type textarea "x"
type textarea "Sample"
type textarea "x"
type textarea "Sample S"
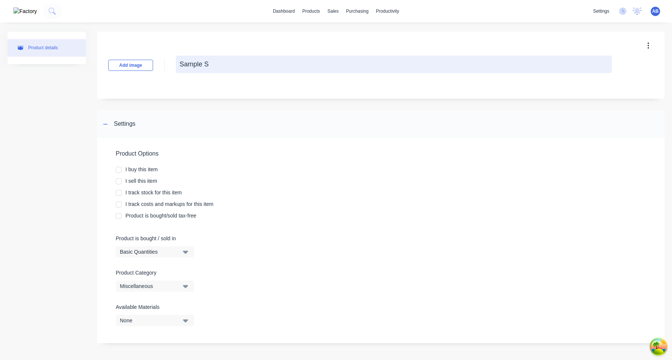
type textarea "x"
type textarea "Sample SQ"
type textarea "x"
type textarea "Sample SQM"
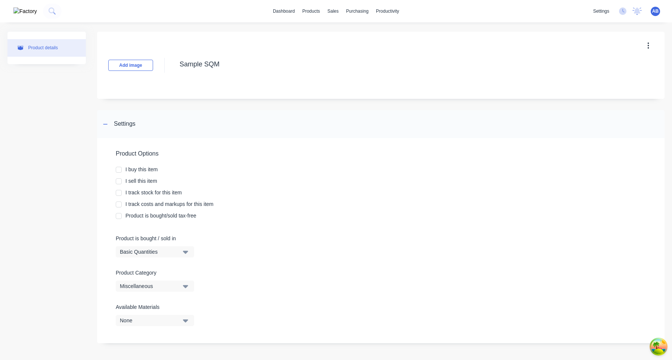
click at [116, 169] on div at bounding box center [118, 169] width 15 height 15
click at [118, 182] on div at bounding box center [118, 181] width 15 height 15
click at [118, 191] on div at bounding box center [118, 192] width 15 height 15
click at [118, 202] on div at bounding box center [118, 204] width 15 height 15
type textarea "x"
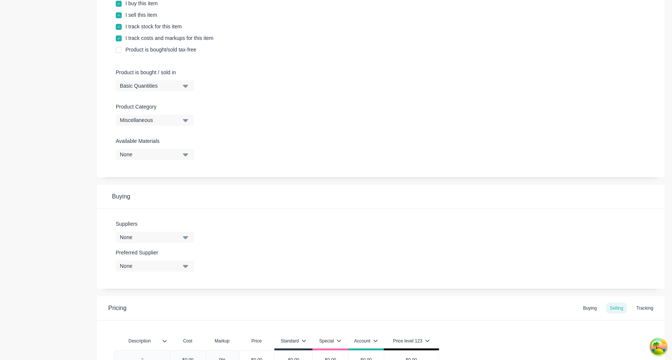
scroll to position [192, 0]
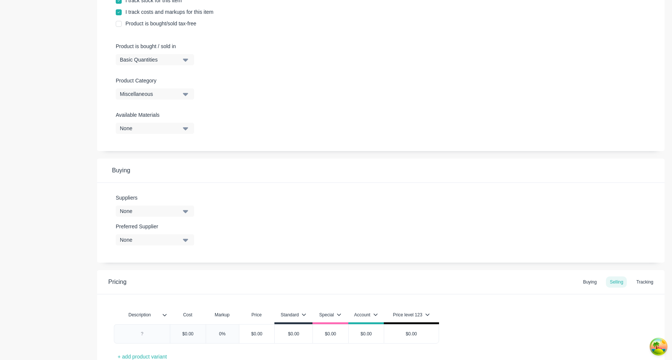
type textarea "Sample SQM"
type textarea "x"
type textarea "Sample SQM"
click at [175, 61] on div "Basic Quantities" at bounding box center [150, 60] width 60 height 8
click at [167, 119] on div "Square Metres" at bounding box center [172, 123] width 112 height 15
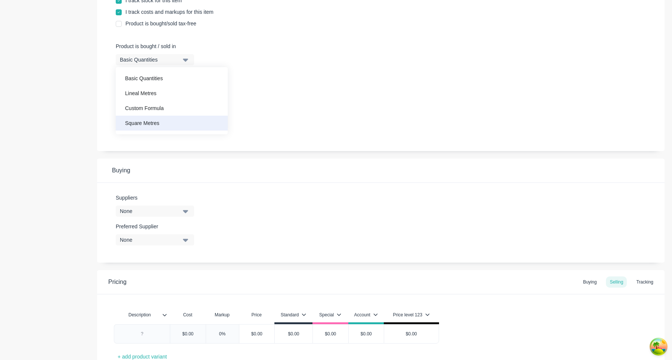
type textarea "x"
click at [227, 152] on div "Product Options I buy this item I sell this item I track stock for this item I …" at bounding box center [380, 104] width 567 height 317
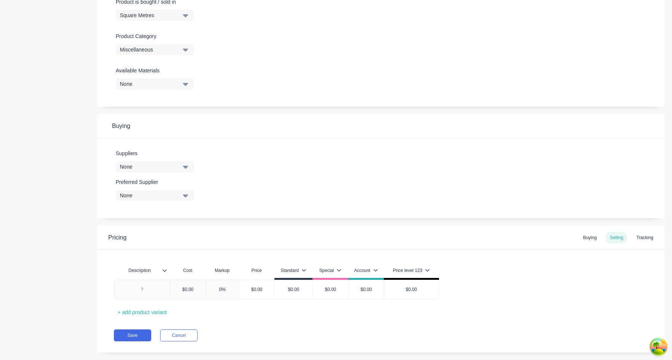
scroll to position [250, 0]
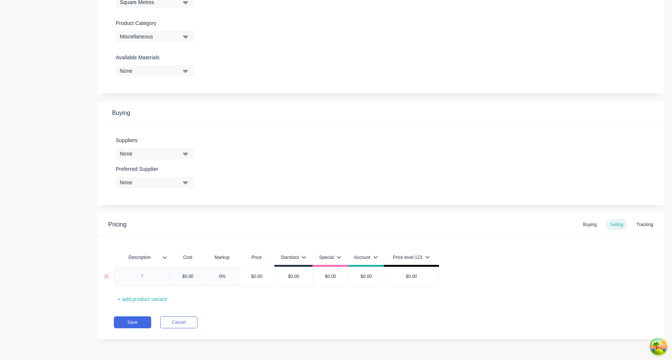
click at [144, 277] on div at bounding box center [142, 277] width 37 height 10
type textarea "x"
click at [193, 276] on input "$0.00" at bounding box center [187, 276] width 37 height 7
type input "$"
type textarea "x"
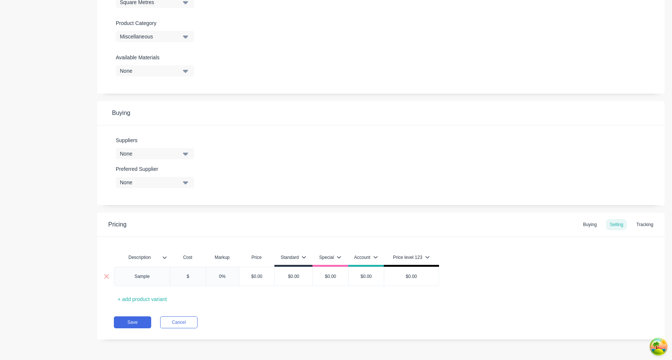
type input "$1"
type textarea "x"
type input "$10"
type textarea "x"
click at [247, 291] on div "Description Cost Markup Price Standard Special Account Price level 123 Sample $…" at bounding box center [381, 277] width 534 height 55
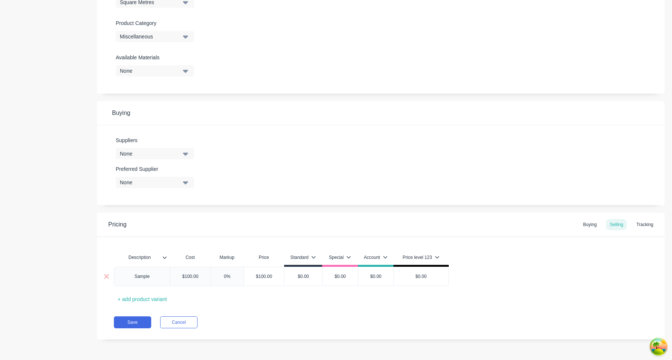
click at [199, 277] on input "$100.00" at bounding box center [190, 276] width 40 height 7
type input "$100"
type textarea "x"
type input "$10"
type textarea "x"
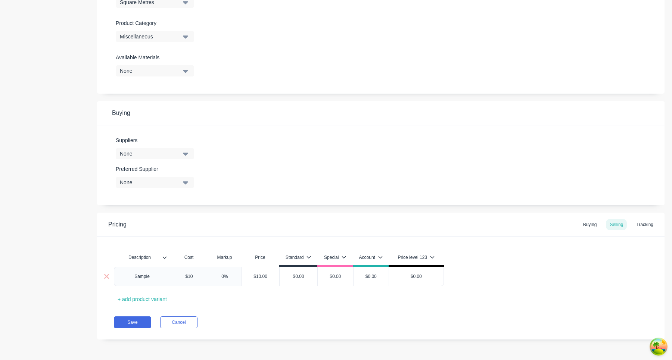
type input "$1"
type textarea "x"
type input "$"
type textarea "x"
type input "$7"
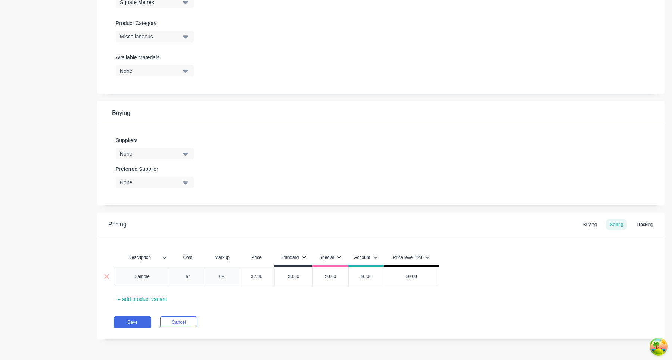
type textarea "x"
type input "$75"
click at [262, 286] on div "Description Cost Markup Price Standard Special Account Price level 123 Sample $…" at bounding box center [381, 277] width 534 height 55
click at [287, 296] on div "Description Cost Markup Price Standard Special Account Price level 123 Sample $…" at bounding box center [381, 277] width 534 height 55
click at [269, 275] on input "$75.00" at bounding box center [260, 276] width 38 height 7
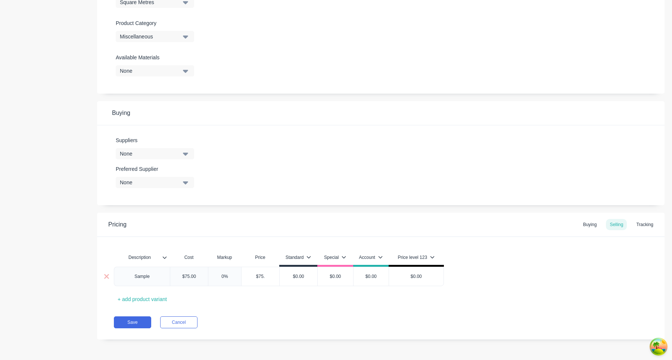
type input "$75"
type textarea "x"
type input "$7"
type textarea "x"
type input "$"
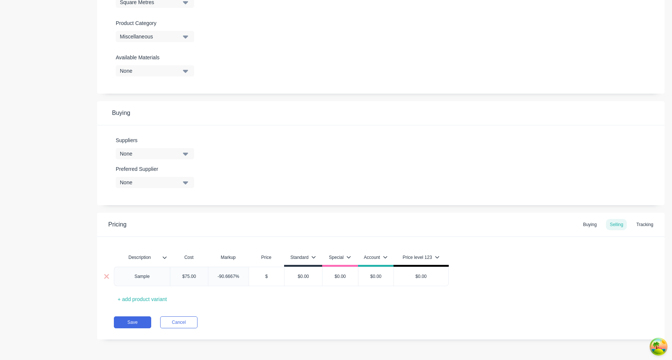
type textarea "x"
type input "$1"
type textarea "x"
type input "$10"
type textarea "x"
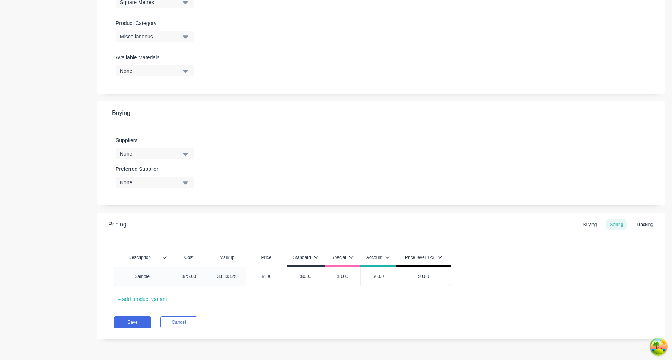
type input "$100"
click at [293, 302] on div "Description Cost Markup Price Standard Special Account Price level 123 Sample $…" at bounding box center [381, 277] width 534 height 55
click at [640, 222] on div "Tracking" at bounding box center [644, 224] width 25 height 11
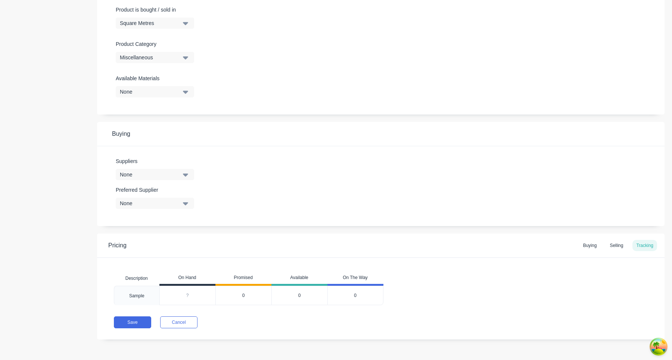
click at [190, 296] on input "0" at bounding box center [188, 295] width 56 height 7
type input "01"
type textarea "x"
type input "0"
type input "100"
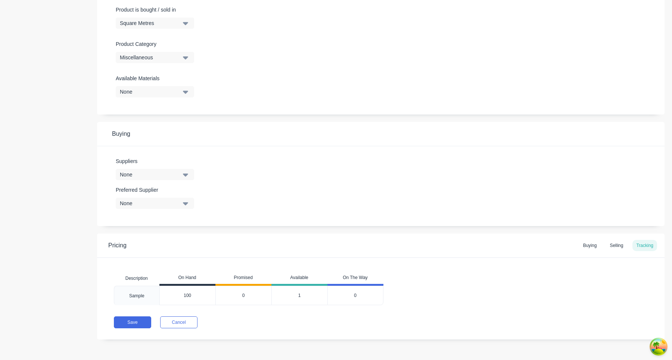
type textarea "x"
type input "100"
click at [260, 329] on div "Pricing Buying Selling Tracking Description On Hand Promised Available On The W…" at bounding box center [380, 287] width 567 height 106
click at [134, 323] on button "Save" at bounding box center [132, 322] width 37 height 12
type textarea "x"
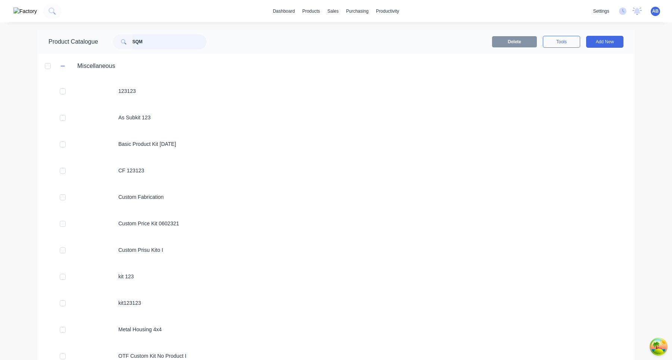
click at [180, 44] on input "SQM" at bounding box center [169, 41] width 74 height 15
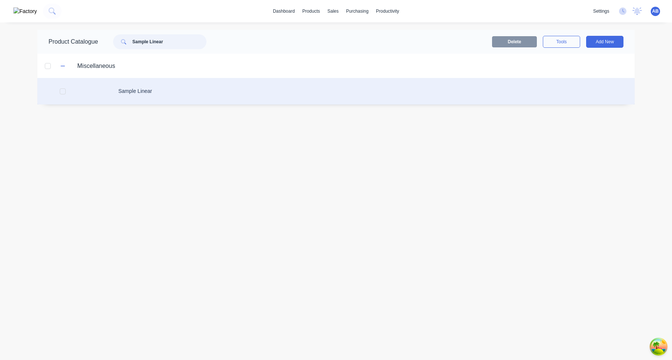
type input "Sample Linear"
click at [176, 96] on div "Sample Linear" at bounding box center [335, 91] width 597 height 26
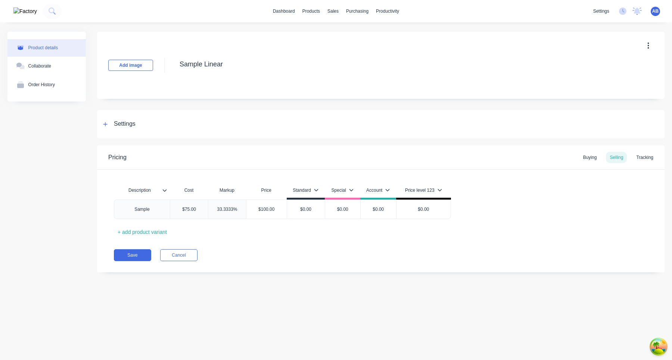
type textarea "x"
click at [641, 156] on div "Tracking" at bounding box center [644, 157] width 25 height 11
click at [645, 157] on div "Tracking" at bounding box center [644, 157] width 25 height 11
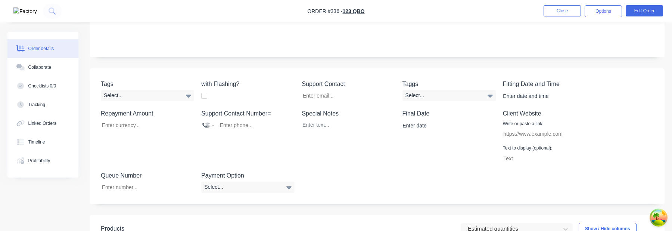
scroll to position [268, 0]
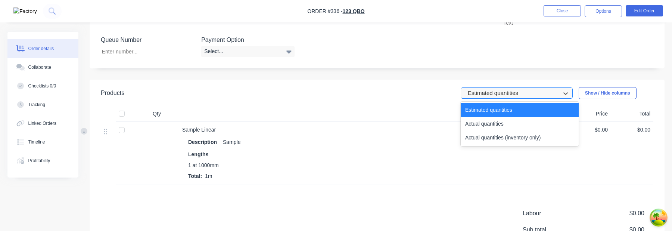
click at [515, 97] on div at bounding box center [512, 92] width 90 height 9
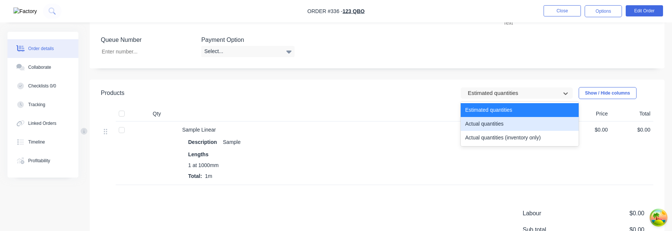
click at [497, 122] on div "Actual quantities" at bounding box center [519, 124] width 118 height 14
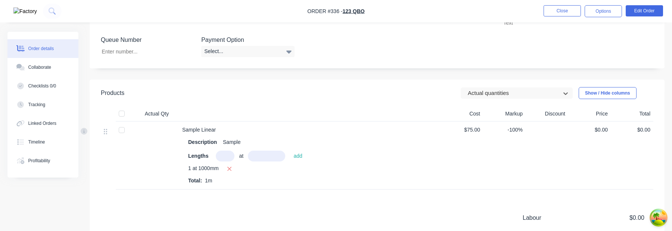
click at [231, 169] on icon "button" at bounding box center [229, 169] width 4 height 4
click at [229, 156] on input "text" at bounding box center [225, 155] width 19 height 11
type input "1"
click at [270, 156] on input "text" at bounding box center [266, 155] width 37 height 11
type input "1"
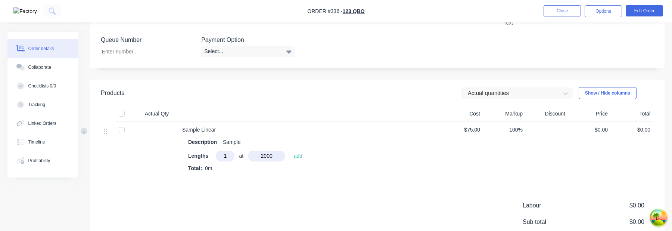
type input "2000"
click at [290, 151] on button "add" at bounding box center [298, 156] width 16 height 10
click at [229, 169] on icon "button" at bounding box center [229, 168] width 5 height 7
click at [230, 155] on input "text" at bounding box center [225, 155] width 19 height 11
type input "1"
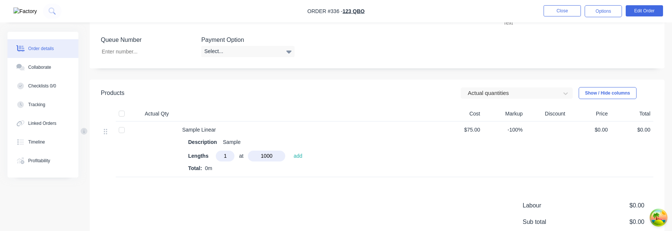
type input "1000"
click at [290, 151] on button "add" at bounding box center [298, 156] width 16 height 10
click at [228, 166] on icon "button" at bounding box center [229, 168] width 5 height 7
click at [228, 156] on input "text" at bounding box center [225, 155] width 19 height 11
type input "1"
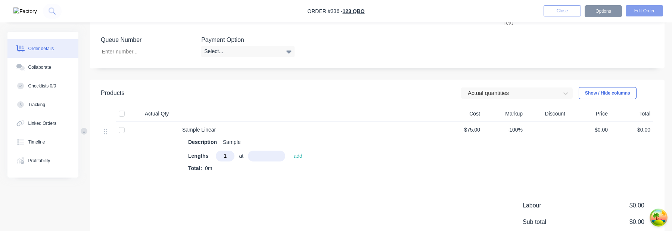
click at [271, 156] on input "text" at bounding box center [266, 155] width 37 height 11
type input "2000mm"
click at [302, 157] on button "add" at bounding box center [298, 156] width 16 height 10
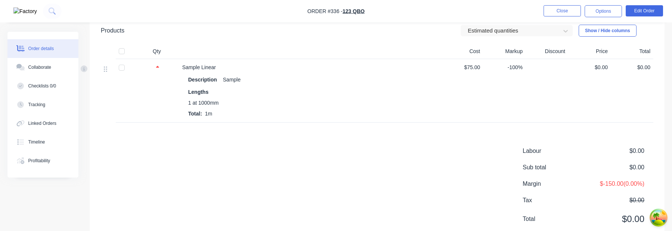
scroll to position [316, 0]
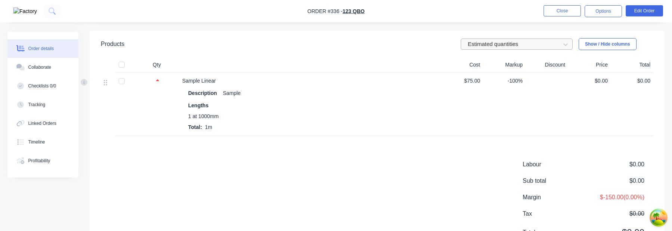
click at [525, 43] on div at bounding box center [512, 44] width 90 height 9
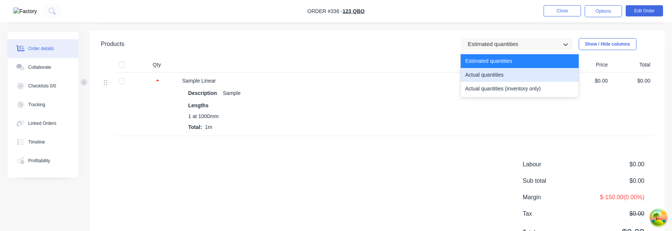
click at [504, 76] on div "Actual quantities" at bounding box center [519, 75] width 118 height 14
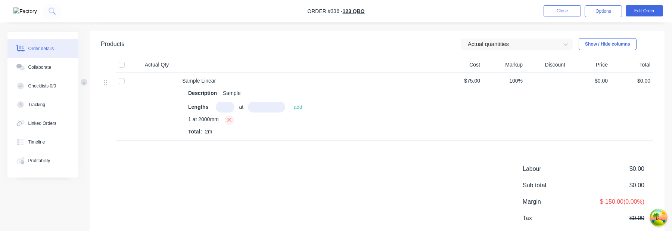
click at [231, 116] on icon "button" at bounding box center [229, 119] width 5 height 7
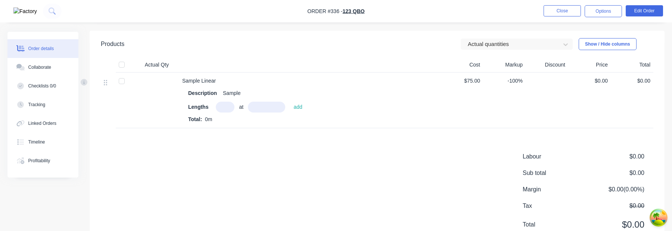
click at [226, 105] on input "text" at bounding box center [225, 106] width 19 height 11
type input "3"
type input "1"
type input "0"
type input "1000"
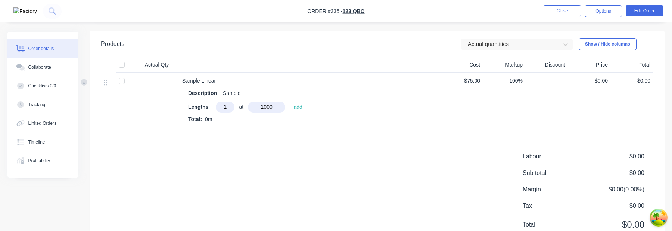
click at [290, 102] on button "add" at bounding box center [298, 107] width 16 height 10
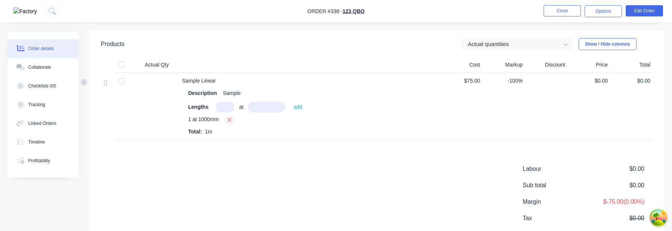
click at [231, 118] on icon "button" at bounding box center [229, 119] width 5 height 7
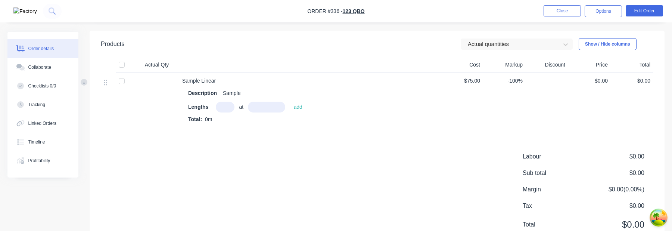
click at [228, 105] on input "text" at bounding box center [225, 106] width 19 height 11
type input "1"
type input "10000"
click at [290, 102] on button "add" at bounding box center [298, 107] width 16 height 10
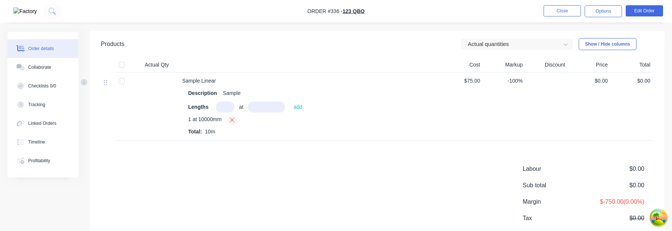
click at [234, 119] on icon "button" at bounding box center [231, 119] width 5 height 7
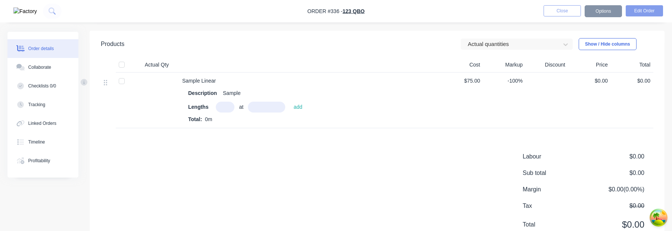
click at [227, 107] on input "text" at bounding box center [225, 106] width 19 height 11
type input "1"
click at [260, 110] on input "text" at bounding box center [266, 106] width 37 height 11
type input "1000"
click at [290, 102] on button "add" at bounding box center [298, 107] width 16 height 10
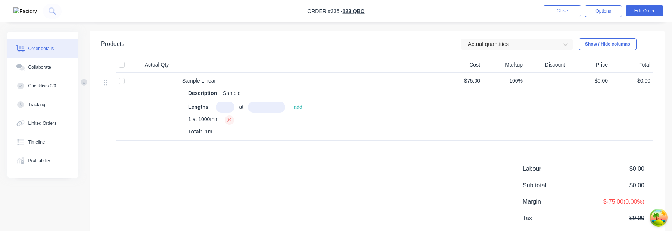
click at [229, 119] on icon "button" at bounding box center [229, 119] width 5 height 7
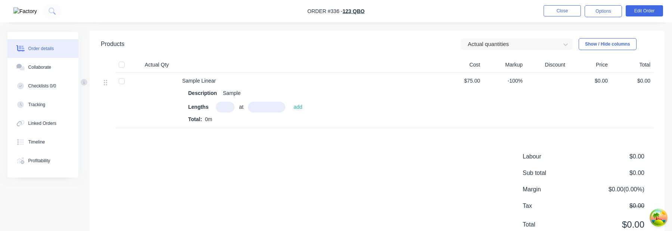
click at [227, 107] on input "text" at bounding box center [225, 106] width 19 height 11
type input "1"
type input "1000"
click at [290, 102] on button "add" at bounding box center [298, 107] width 16 height 10
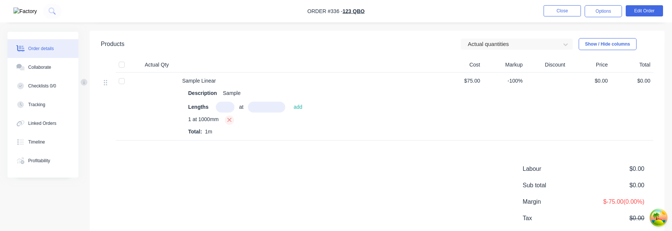
click at [231, 121] on icon "button" at bounding box center [229, 119] width 5 height 7
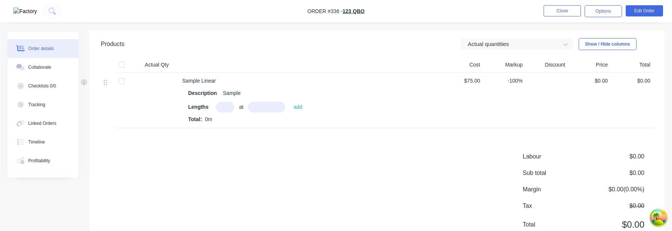
click at [229, 104] on input "text" at bounding box center [225, 106] width 19 height 11
type input "1"
click at [262, 104] on input "text" at bounding box center [266, 106] width 37 height 11
type input "1000"
click at [290, 102] on button "add" at bounding box center [298, 107] width 16 height 10
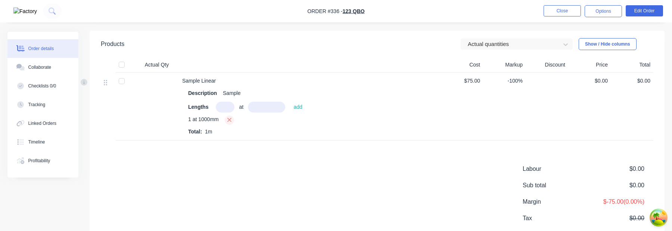
click at [228, 118] on icon "button" at bounding box center [229, 119] width 5 height 7
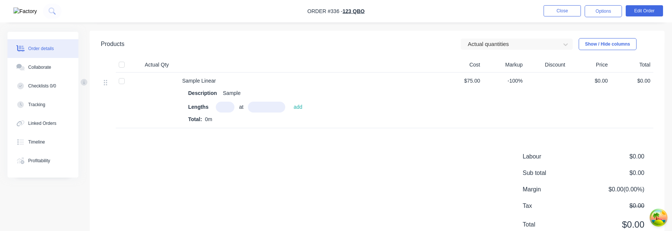
click at [228, 104] on input "text" at bounding box center [225, 106] width 19 height 11
type input "1"
click at [252, 104] on input "text" at bounding box center [266, 106] width 37 height 11
type input "1"
type input "2000"
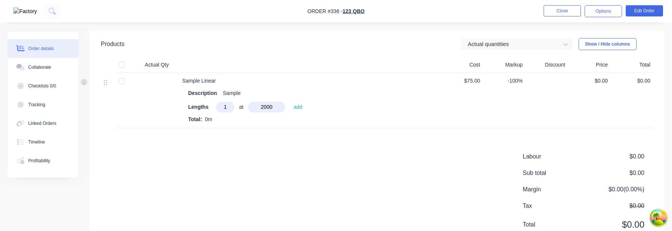
click at [290, 102] on button "add" at bounding box center [298, 107] width 16 height 10
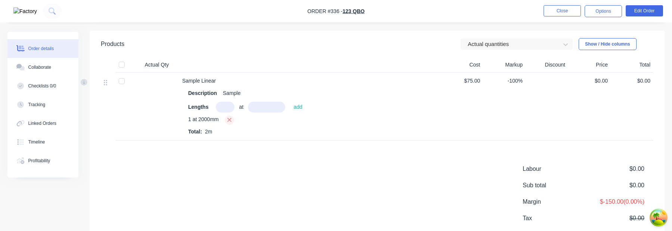
click at [229, 121] on icon "button" at bounding box center [229, 120] width 4 height 4
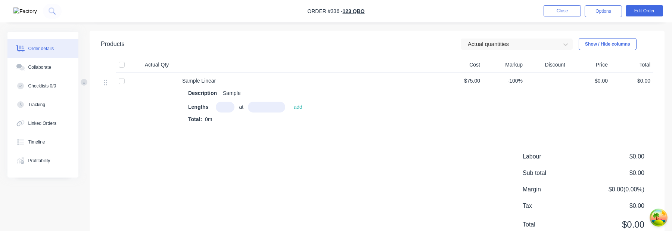
click at [224, 106] on input "text" at bounding box center [225, 106] width 19 height 11
type input "1"
type input "100mm"
click at [299, 111] on button "add" at bounding box center [298, 107] width 16 height 10
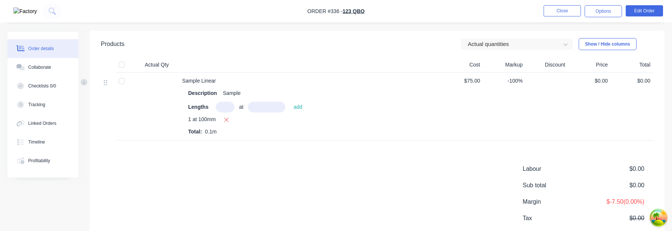
click at [224, 123] on div "1 at 100mm" at bounding box center [309, 119] width 243 height 9
click at [228, 122] on icon "button" at bounding box center [226, 119] width 5 height 7
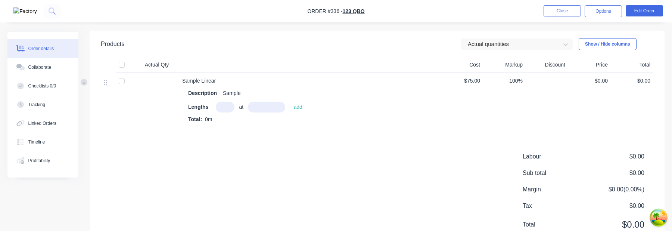
click at [229, 107] on input "text" at bounding box center [225, 106] width 19 height 11
type input "1"
type input "2000"
click at [290, 102] on button "add" at bounding box center [298, 107] width 16 height 10
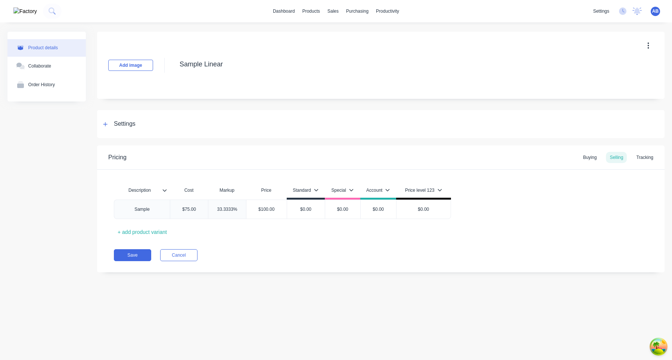
type textarea "x"
click at [646, 156] on div "Tracking" at bounding box center [644, 157] width 25 height 11
type textarea "x"
click at [646, 156] on div "Tracking" at bounding box center [644, 157] width 25 height 11
type textarea "x"
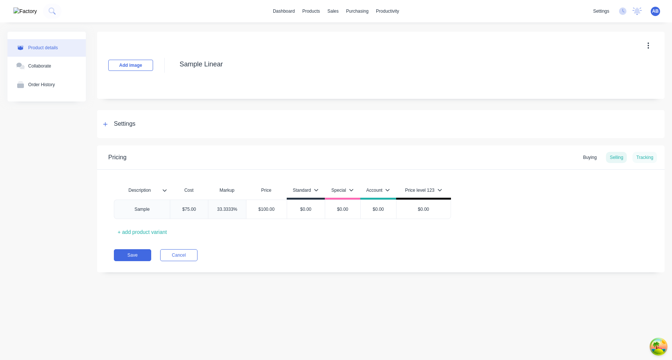
click at [646, 158] on div "Tracking" at bounding box center [644, 157] width 25 height 11
type textarea "x"
click at [644, 162] on div "Tracking" at bounding box center [644, 157] width 25 height 11
type textarea "x"
click at [646, 159] on div "Tracking" at bounding box center [644, 157] width 25 height 11
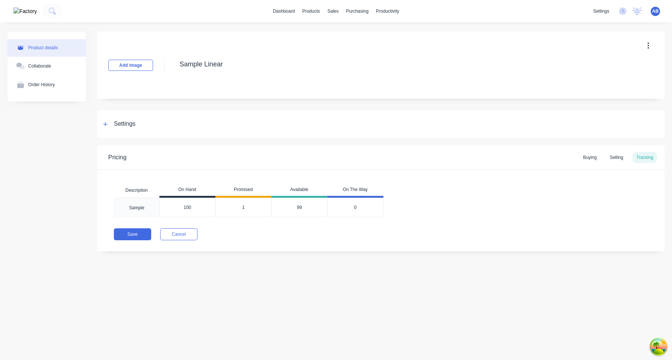
click at [300, 207] on div "99" at bounding box center [299, 207] width 56 height 19
click at [615, 163] on div "Selling" at bounding box center [616, 157] width 21 height 11
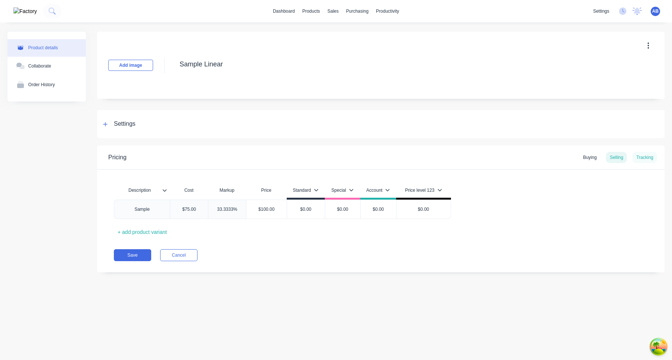
click at [640, 158] on div "Tracking" at bounding box center [644, 157] width 25 height 11
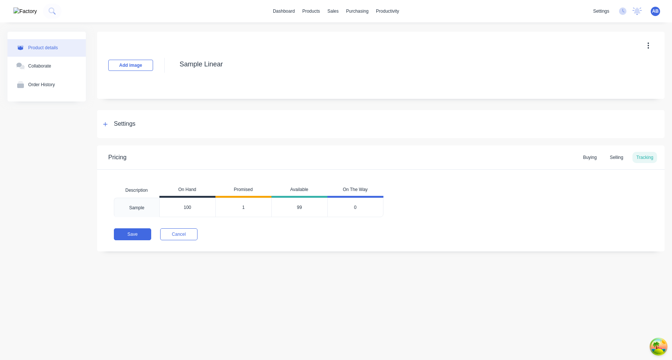
click at [354, 211] on div "0" at bounding box center [355, 207] width 56 height 19
click at [353, 206] on div "0" at bounding box center [355, 207] width 56 height 19
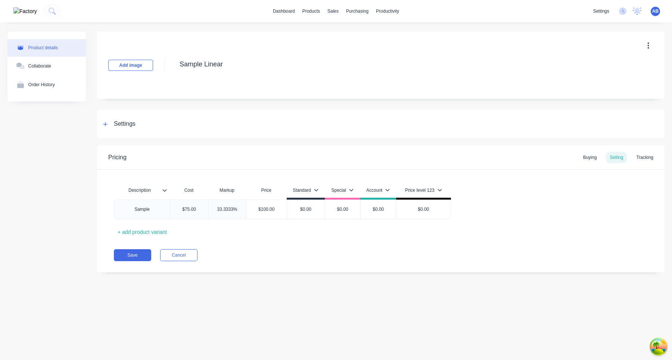
type textarea "x"
click at [638, 157] on div "Tracking" at bounding box center [644, 157] width 25 height 11
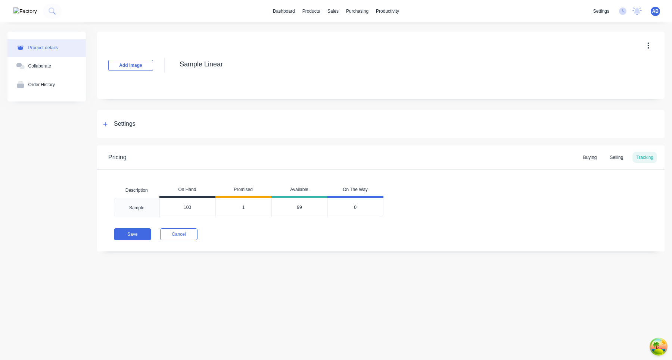
click at [357, 207] on div "0" at bounding box center [355, 207] width 56 height 19
click at [353, 207] on div "0" at bounding box center [355, 207] width 56 height 19
click at [623, 156] on div "Selling" at bounding box center [616, 157] width 21 height 11
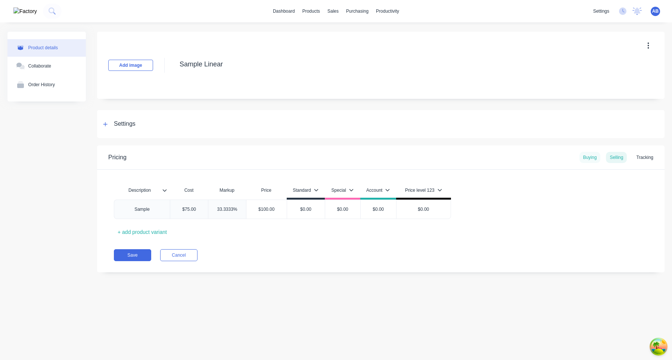
click at [592, 158] on div "Buying" at bounding box center [589, 157] width 21 height 11
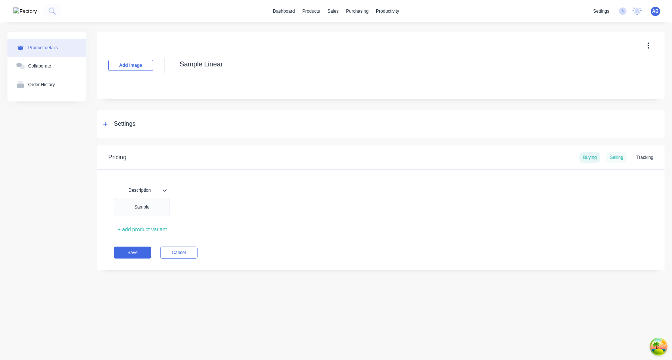
click at [616, 159] on div "Selling" at bounding box center [616, 157] width 21 height 11
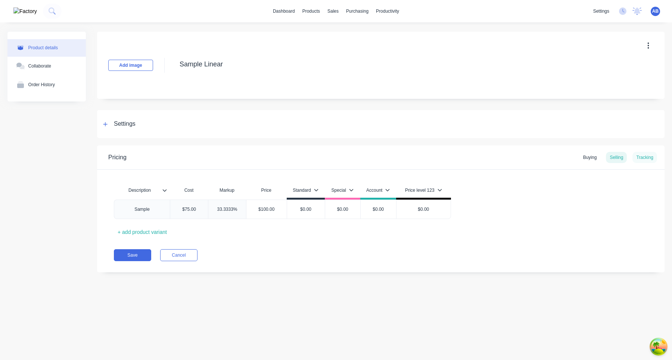
click at [645, 159] on div "Tracking" at bounding box center [644, 157] width 25 height 11
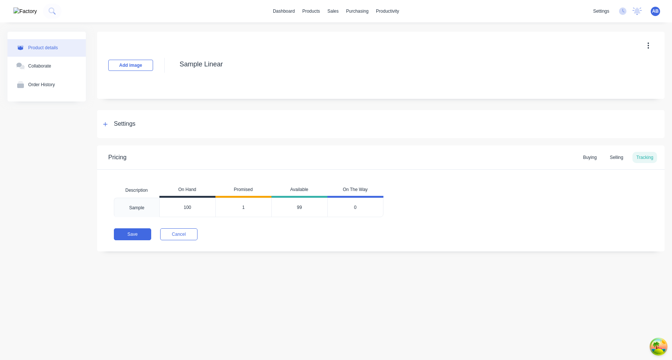
type input "100"
drag, startPoint x: 214, startPoint y: 206, endPoint x: 274, endPoint y: 206, distance: 59.3
click at [273, 206] on div "Sample 100 100 1 99 0" at bounding box center [248, 207] width 269 height 19
click at [306, 202] on div "99" at bounding box center [299, 207] width 56 height 19
click at [121, 202] on div "Sample" at bounding box center [137, 207] width 46 height 19
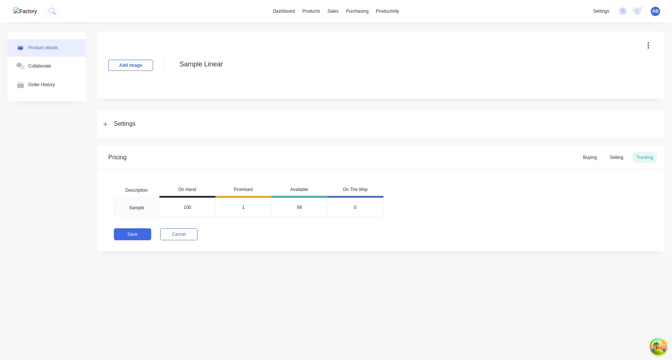
click at [127, 203] on div "Sample" at bounding box center [136, 208] width 27 height 19
type textarea "x"
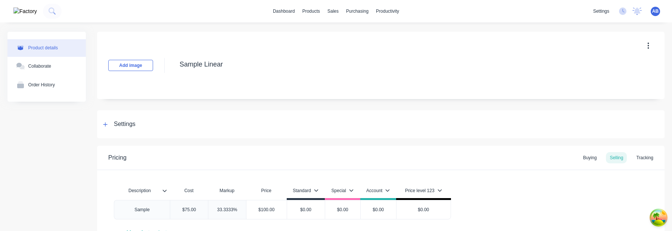
type textarea "x"
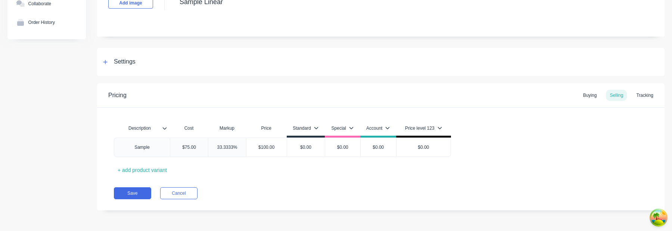
click at [644, 101] on div "Pricing Buying Selling Tracking" at bounding box center [380, 95] width 567 height 24
click at [644, 96] on div "Tracking" at bounding box center [644, 95] width 25 height 11
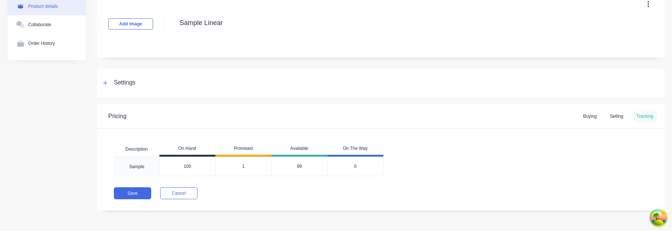
scroll to position [41, 0]
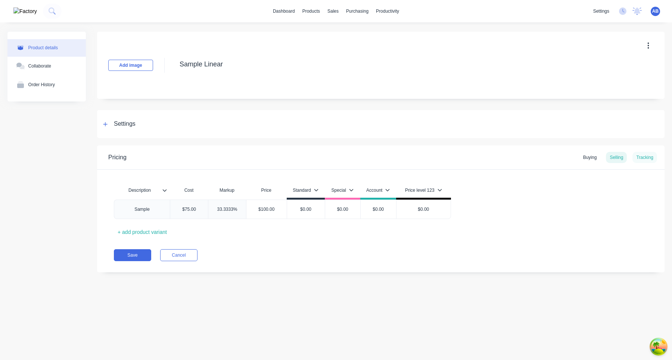
click at [644, 155] on div "Tracking" at bounding box center [644, 157] width 25 height 11
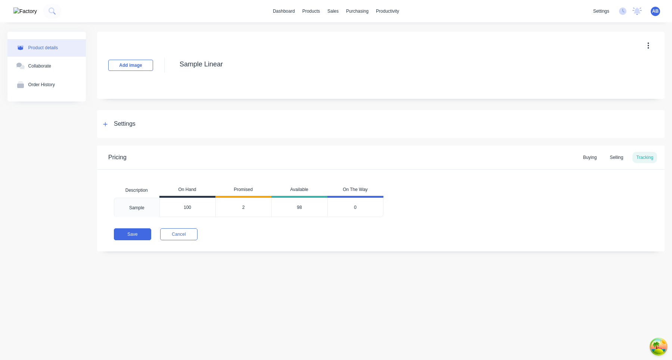
type textarea "x"
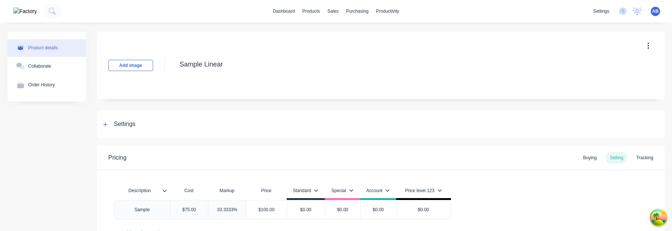
type textarea "x"
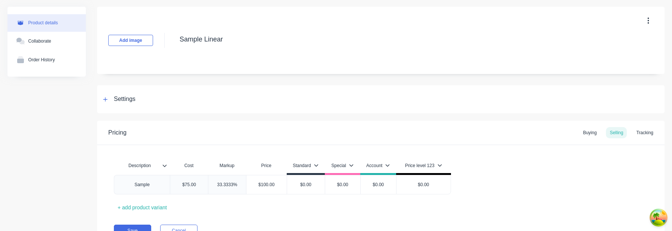
scroll to position [62, 0]
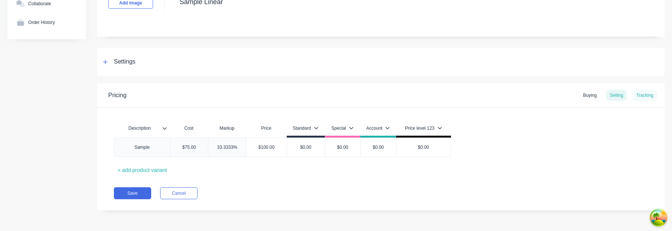
click at [641, 99] on div "Tracking" at bounding box center [644, 95] width 25 height 11
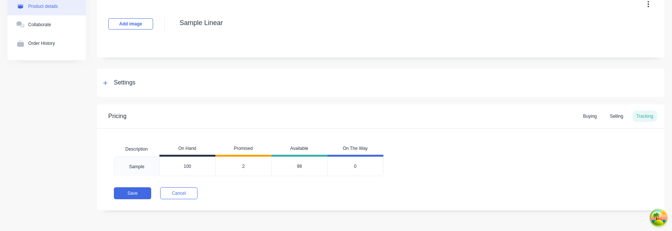
scroll to position [41, 0]
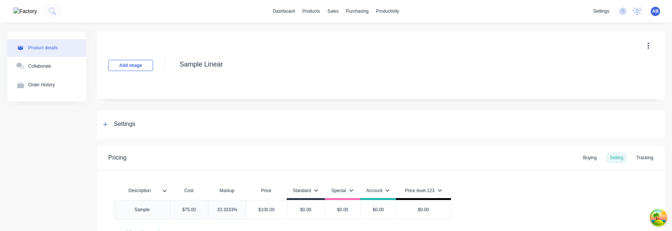
type textarea "x"
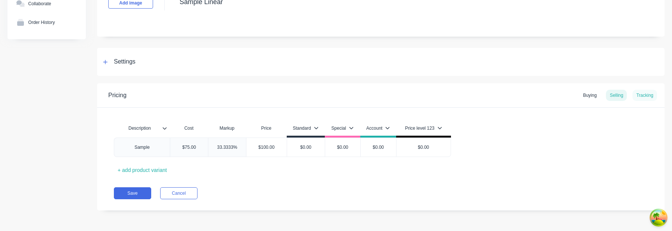
click at [641, 98] on div "Tracking" at bounding box center [644, 95] width 25 height 11
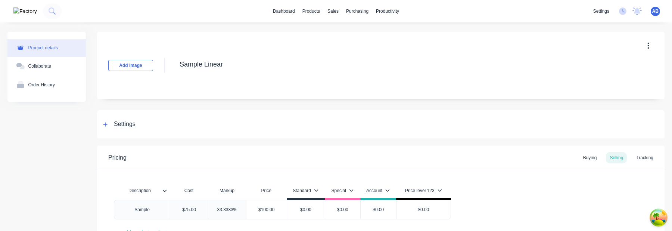
type textarea "x"
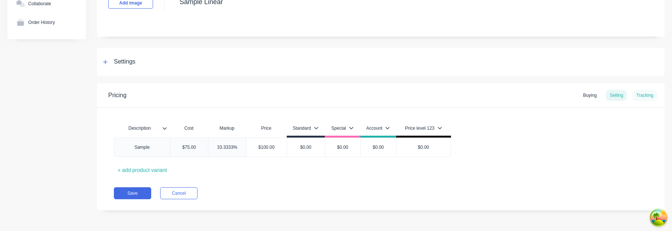
click at [646, 91] on div "Tracking" at bounding box center [644, 95] width 25 height 11
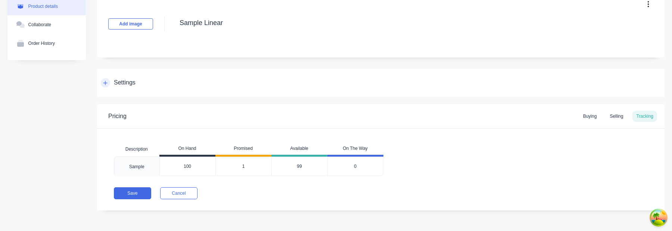
scroll to position [41, 0]
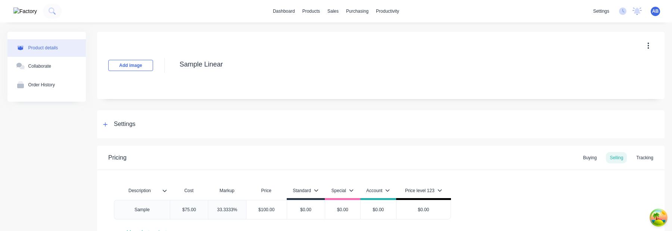
scroll to position [62, 0]
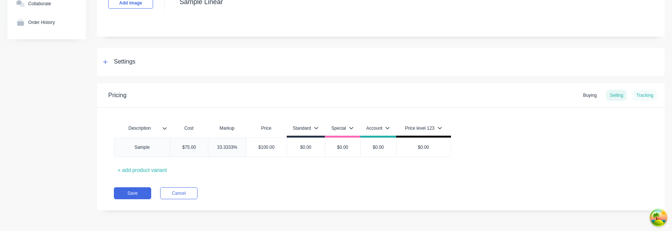
click at [644, 97] on div "Tracking" at bounding box center [644, 95] width 25 height 11
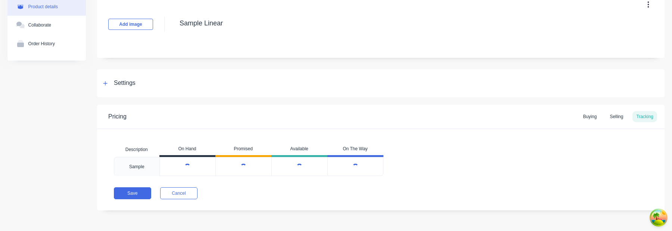
type textarea "x"
